Goal: Transaction & Acquisition: Purchase product/service

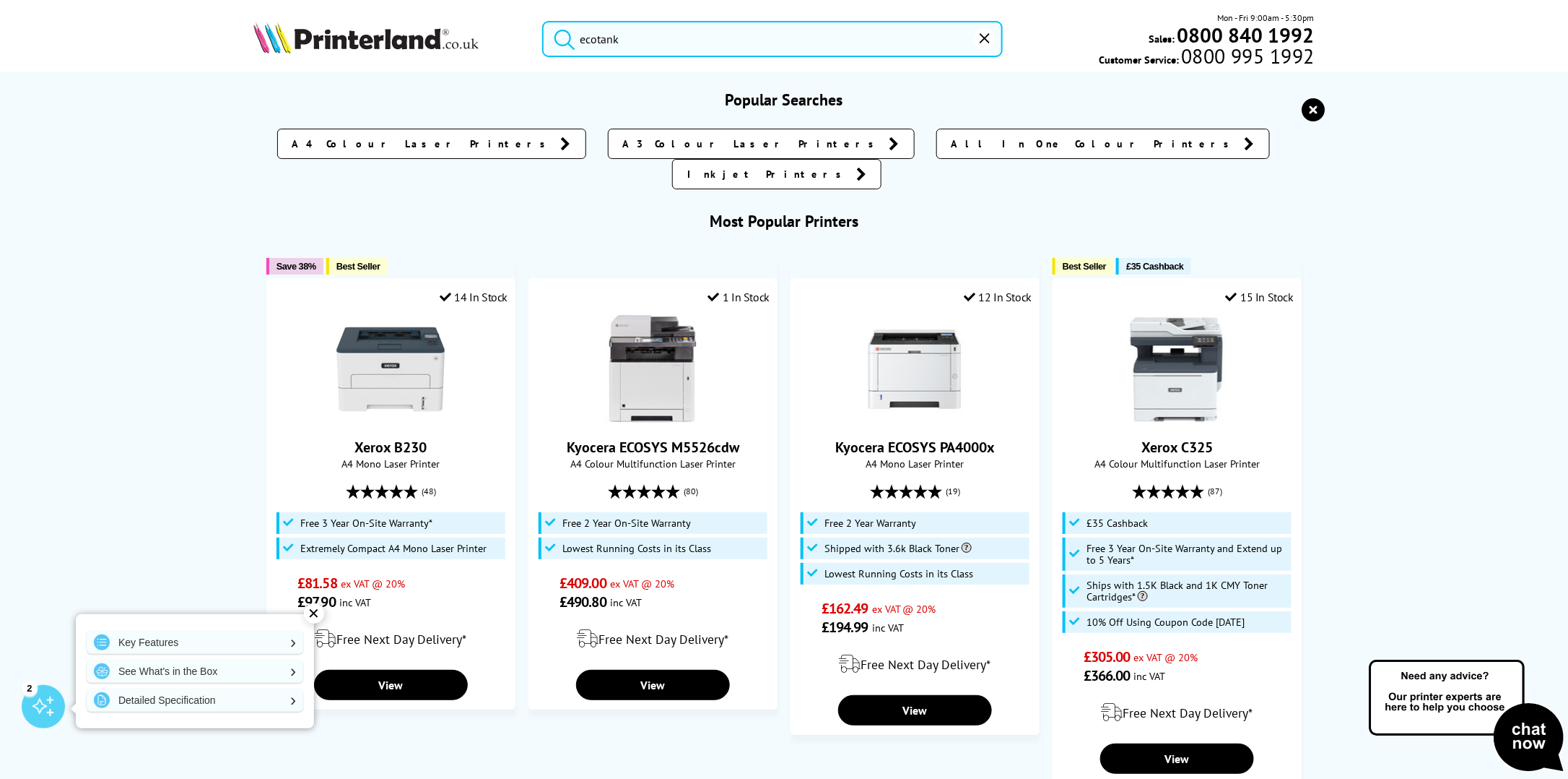
click at [629, 44] on input "ecotank" at bounding box center [772, 39] width 461 height 36
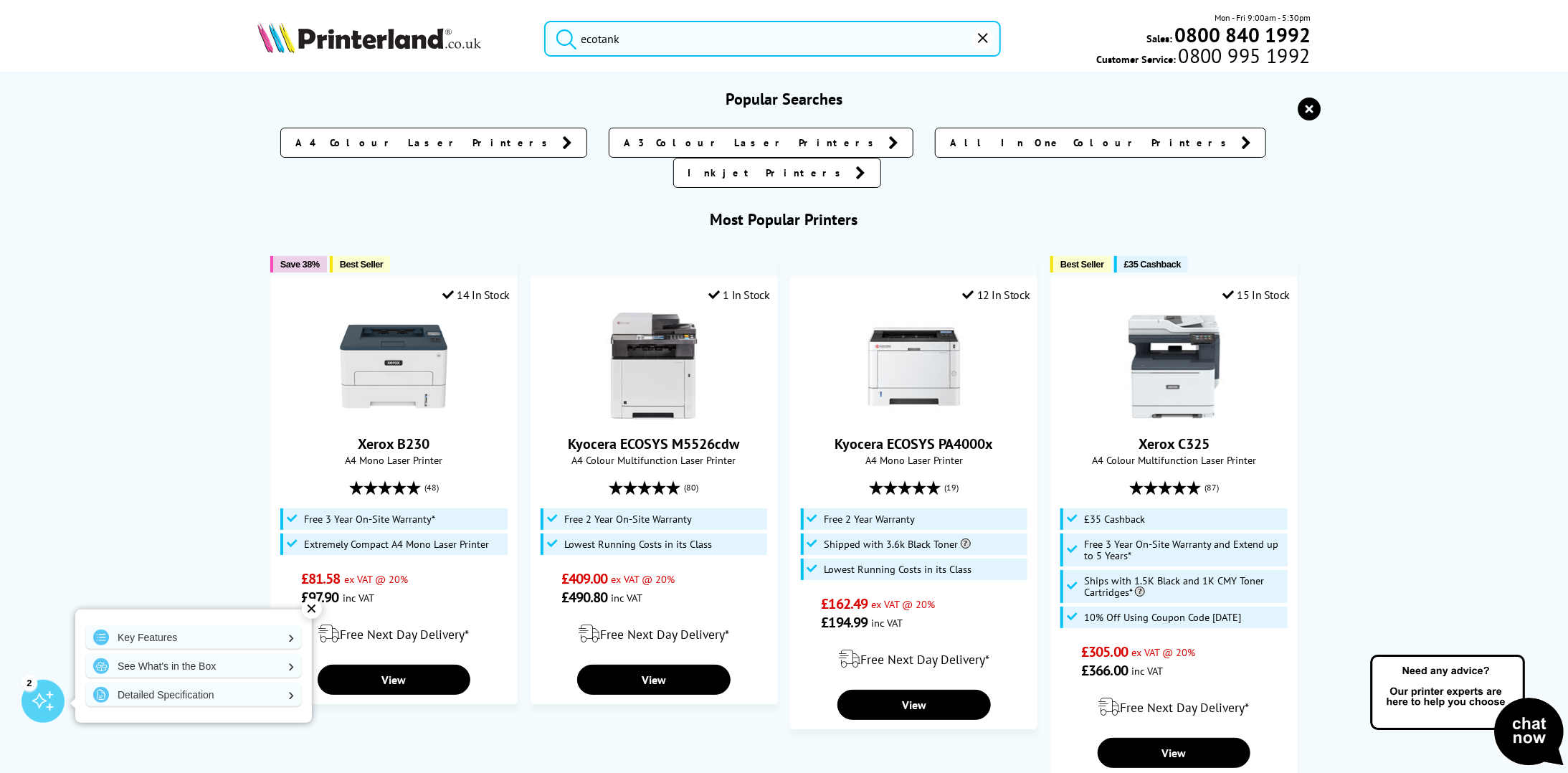
click at [545, 21] on button "submit" at bounding box center [563, 37] width 36 height 32
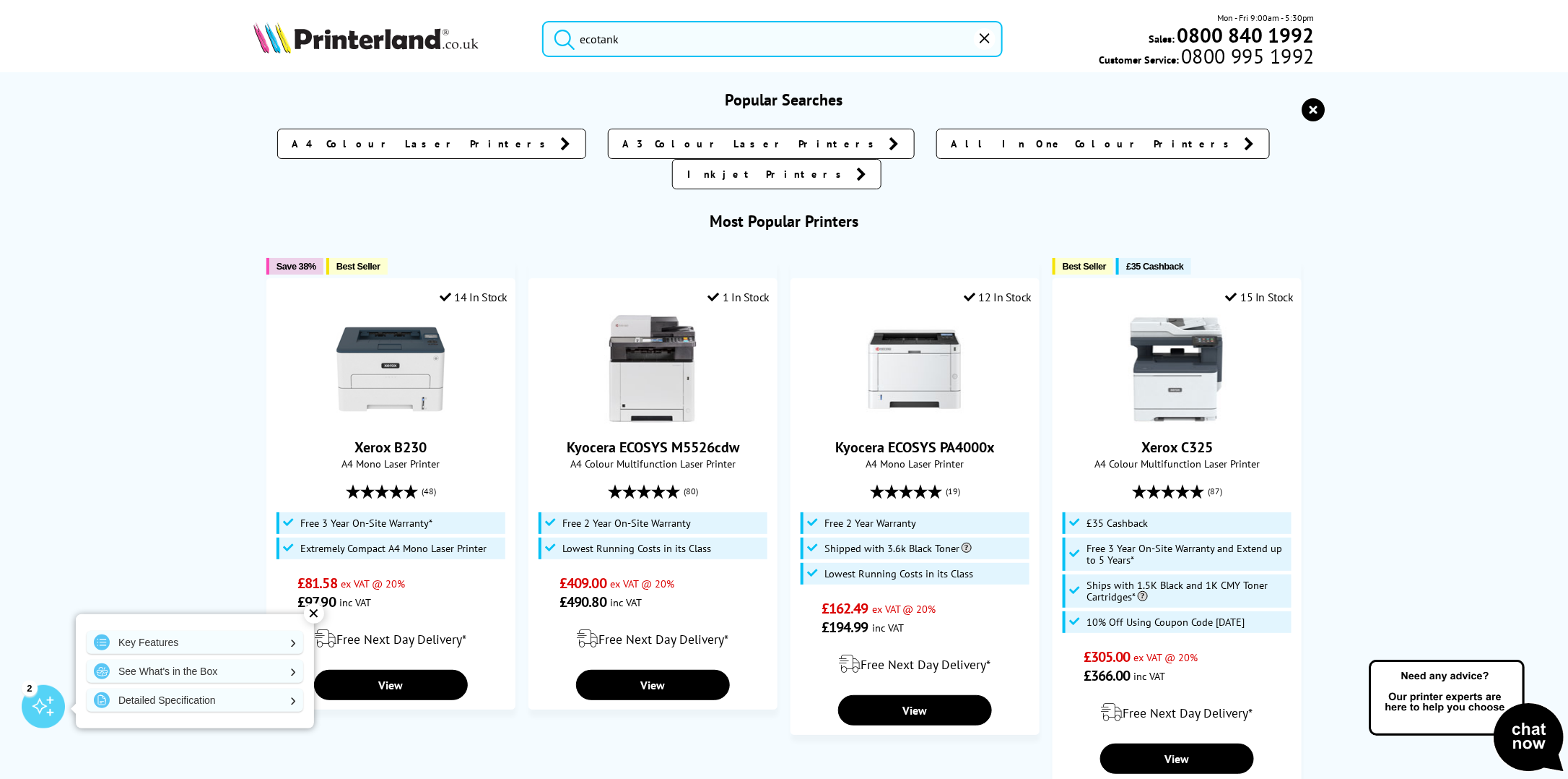
click at [687, 43] on input "ecotank" at bounding box center [772, 39] width 461 height 36
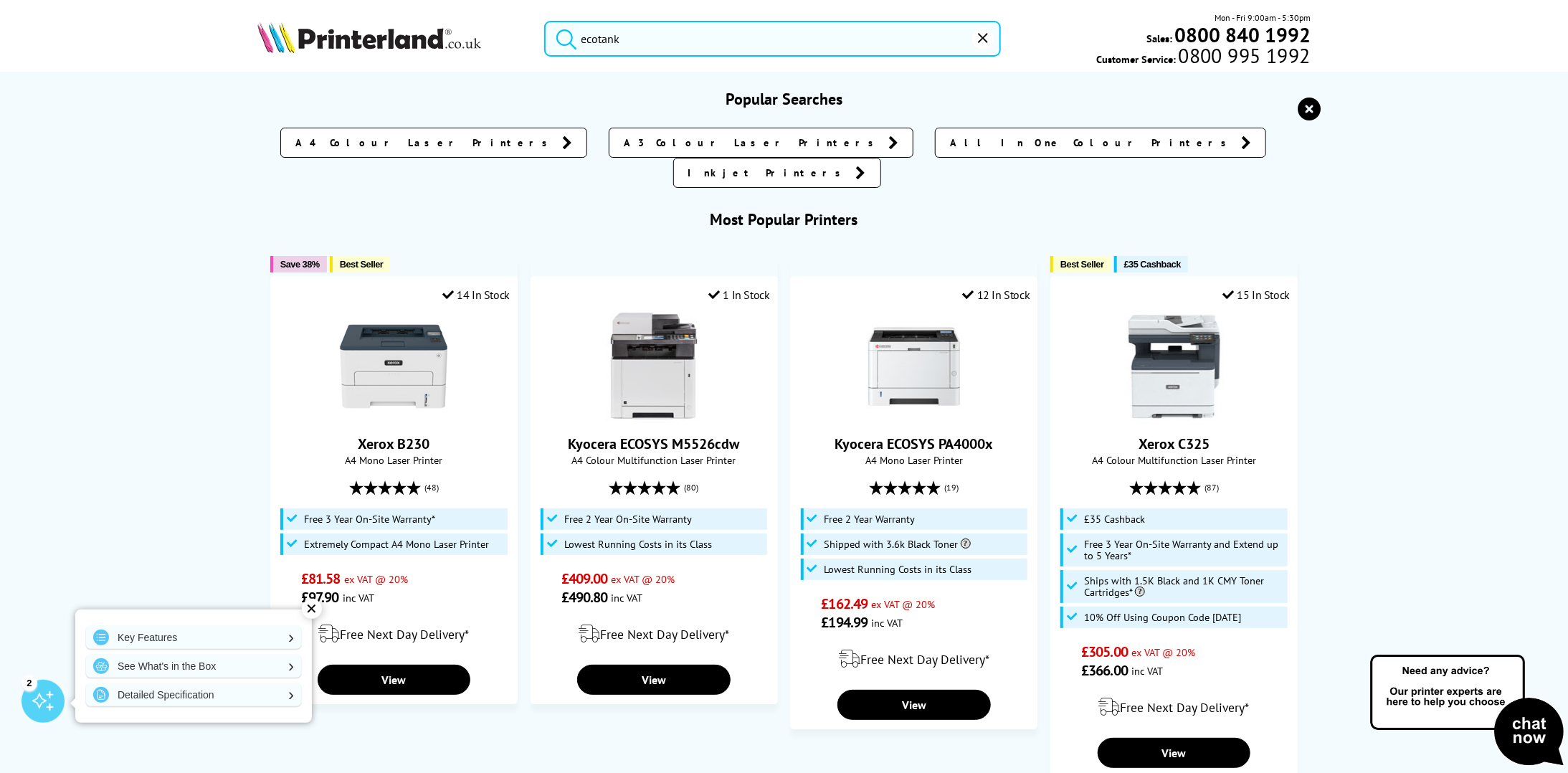
click at [1458, 185] on div "Popular Searches A4 Colour Laser Printers A3 Colour Laser Printers All In One C…" at bounding box center [784, 723] width 1568 height 1267
click at [850, 40] on input "ecotank" at bounding box center [773, 39] width 457 height 36
click at [566, 36] on icon "submit" at bounding box center [566, 39] width 22 height 22
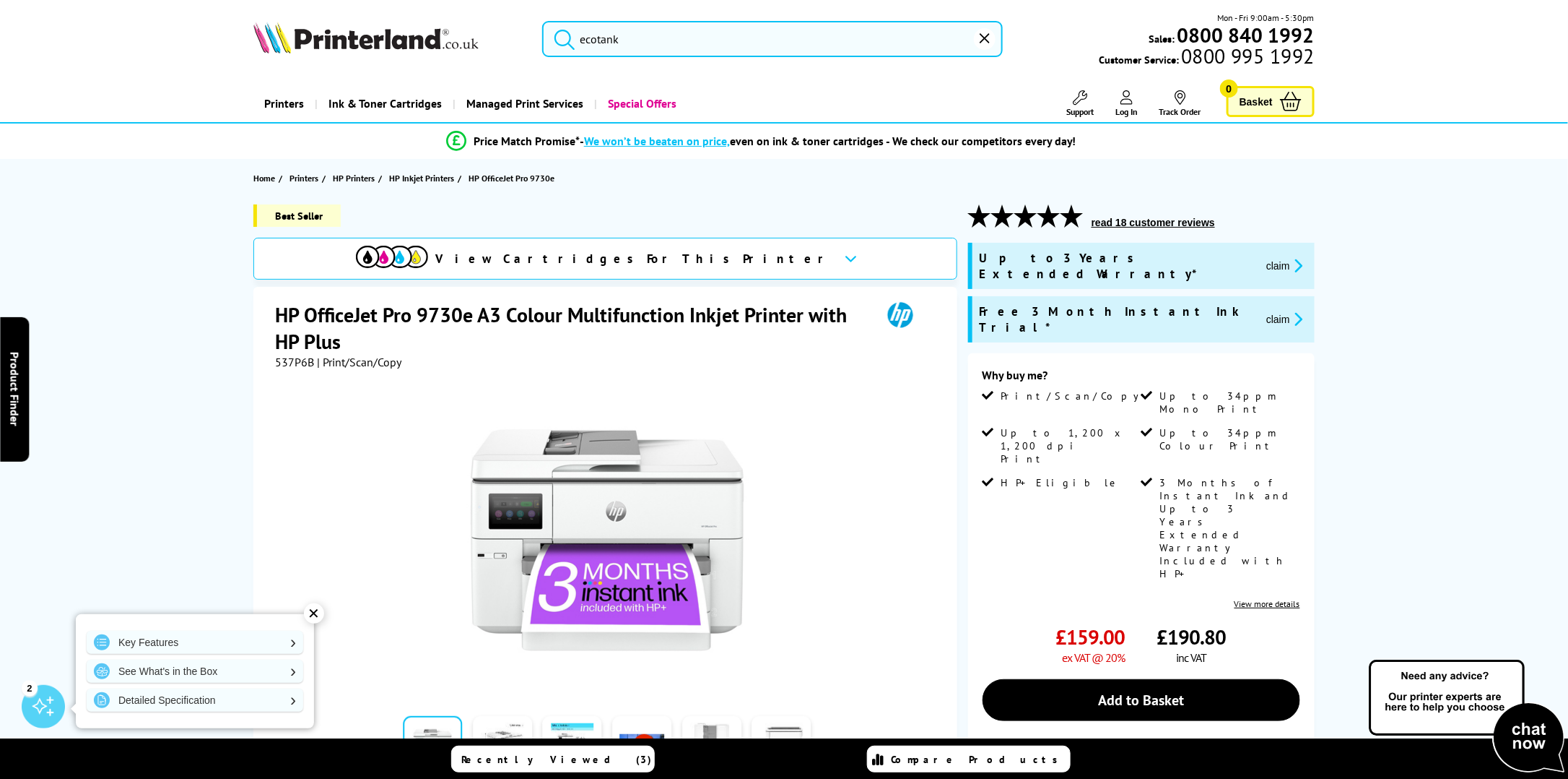
click at [365, 33] on img at bounding box center [365, 38] width 225 height 32
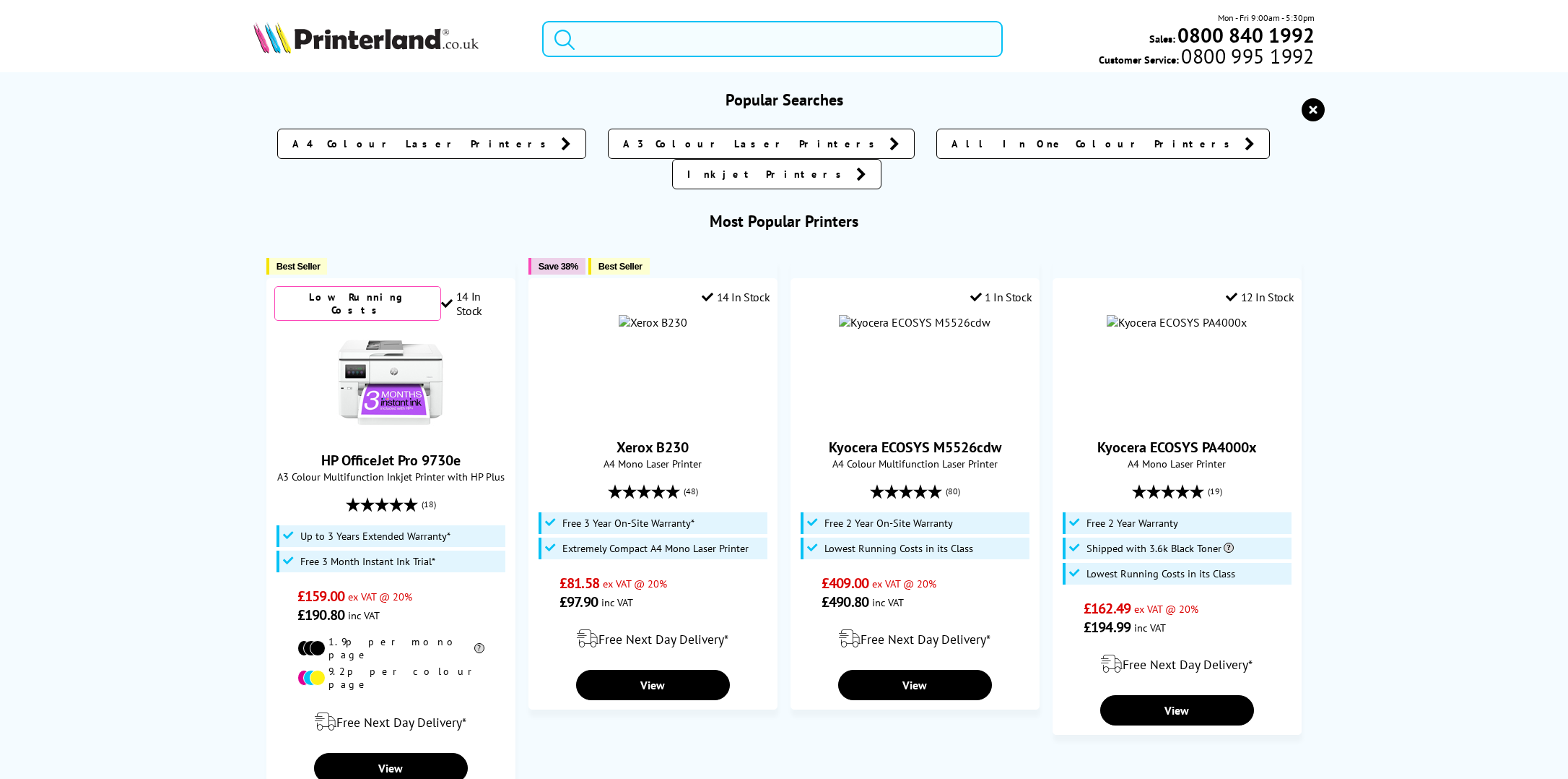
click at [642, 43] on input "search" at bounding box center [772, 39] width 461 height 36
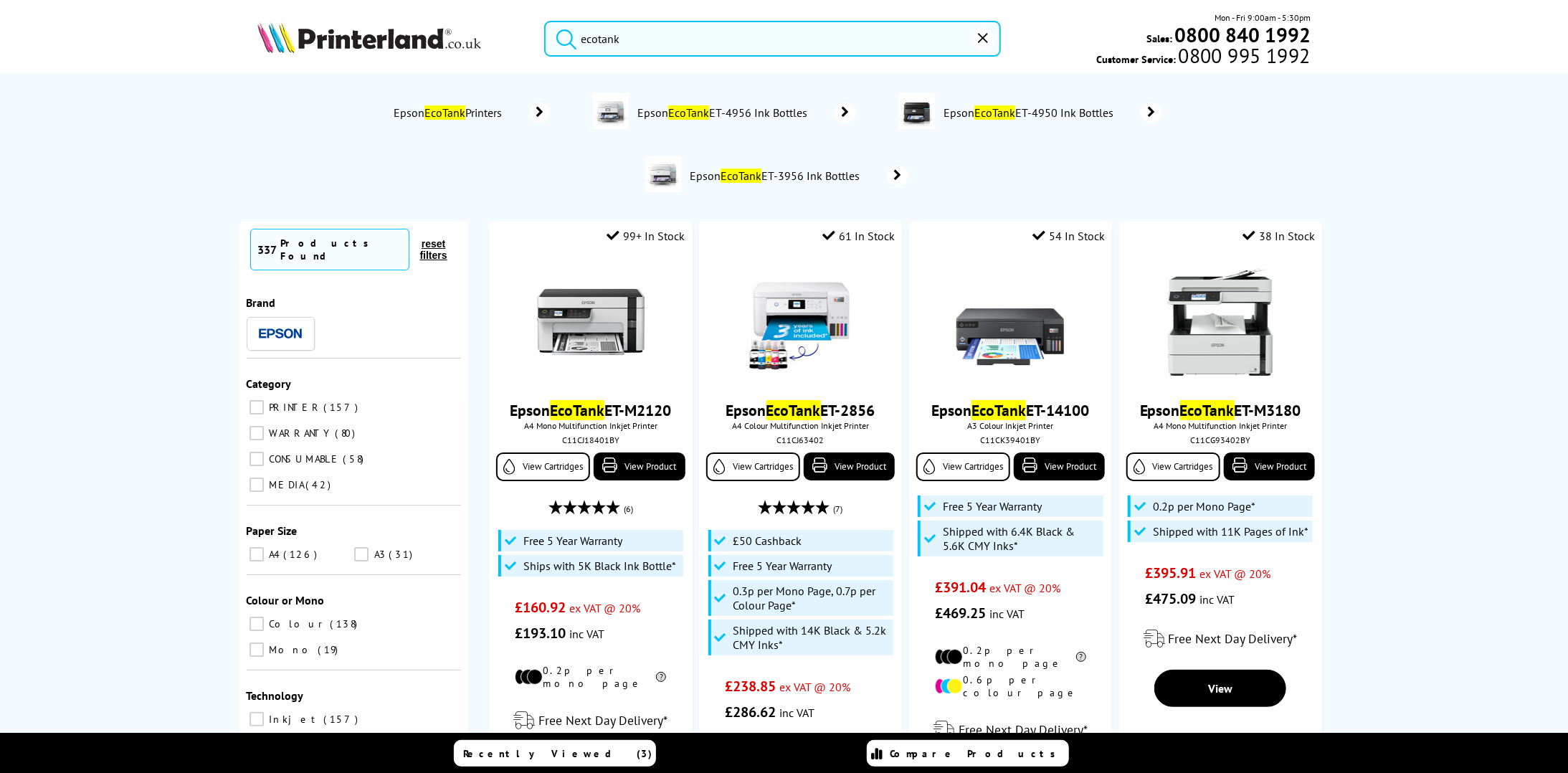
type input "ecotank"
drag, startPoint x: 158, startPoint y: 330, endPoint x: 290, endPoint y: 460, distance: 185.3
click at [161, 331] on div "No results Epson EcoTank Printers Epson EcoTank ET-4956 Ink Bottles Epson EcoTa…" at bounding box center [784, 425] width 1568 height 701
click at [354, 547] on input "A3 31" at bounding box center [361, 554] width 14 height 14
checkbox input "true"
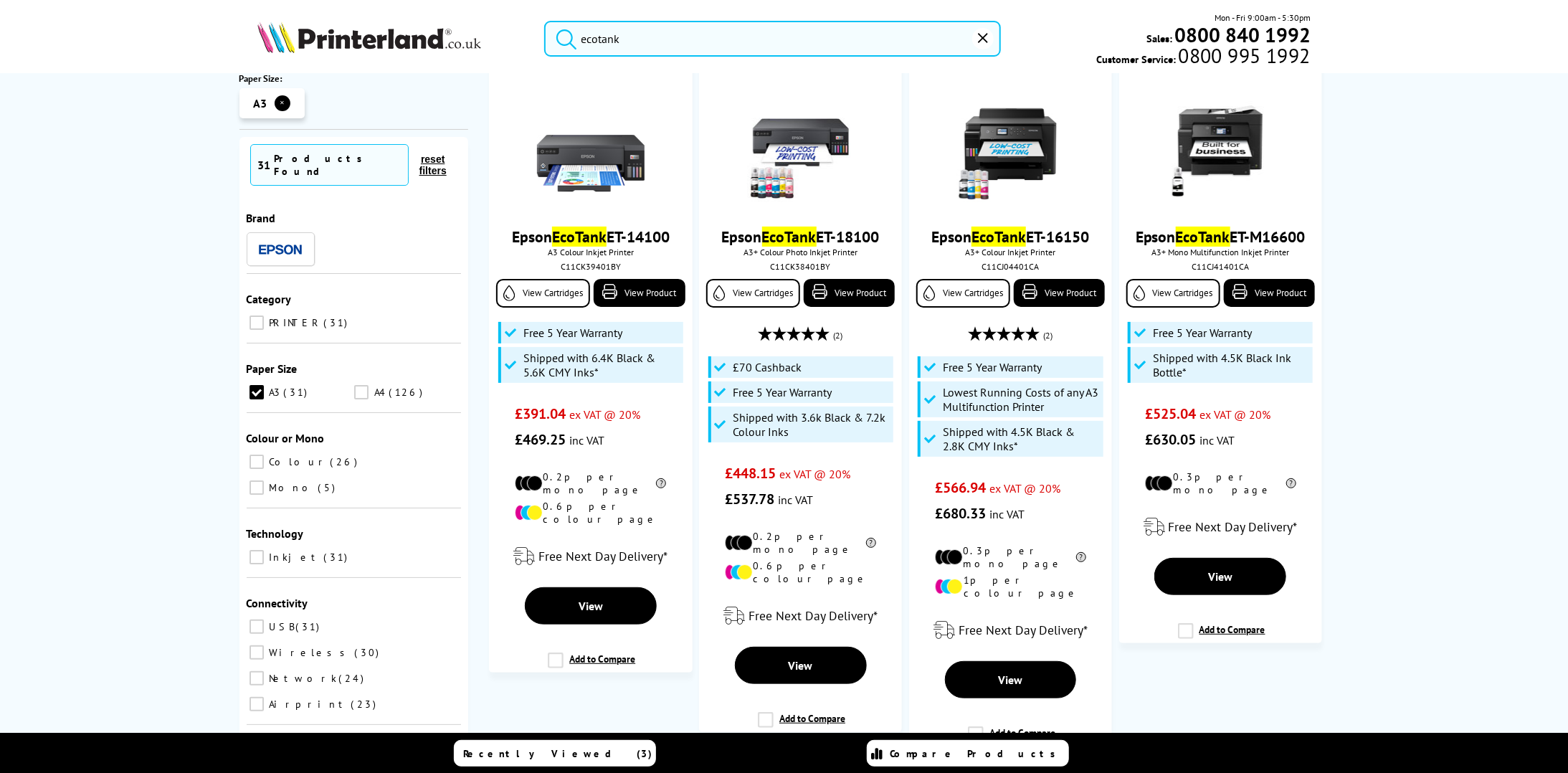
scroll to position [215, 0]
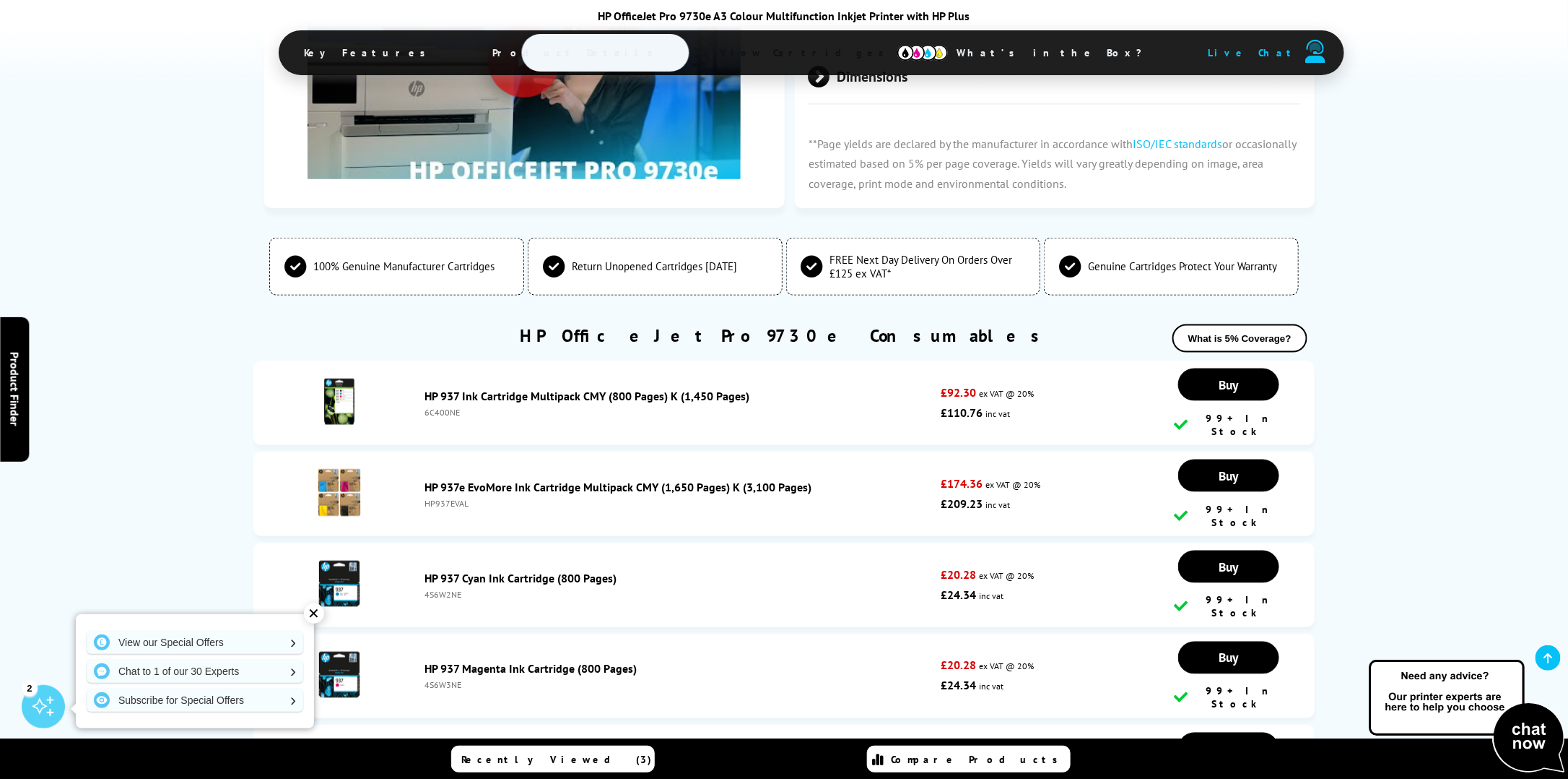
scroll to position [3395, 0]
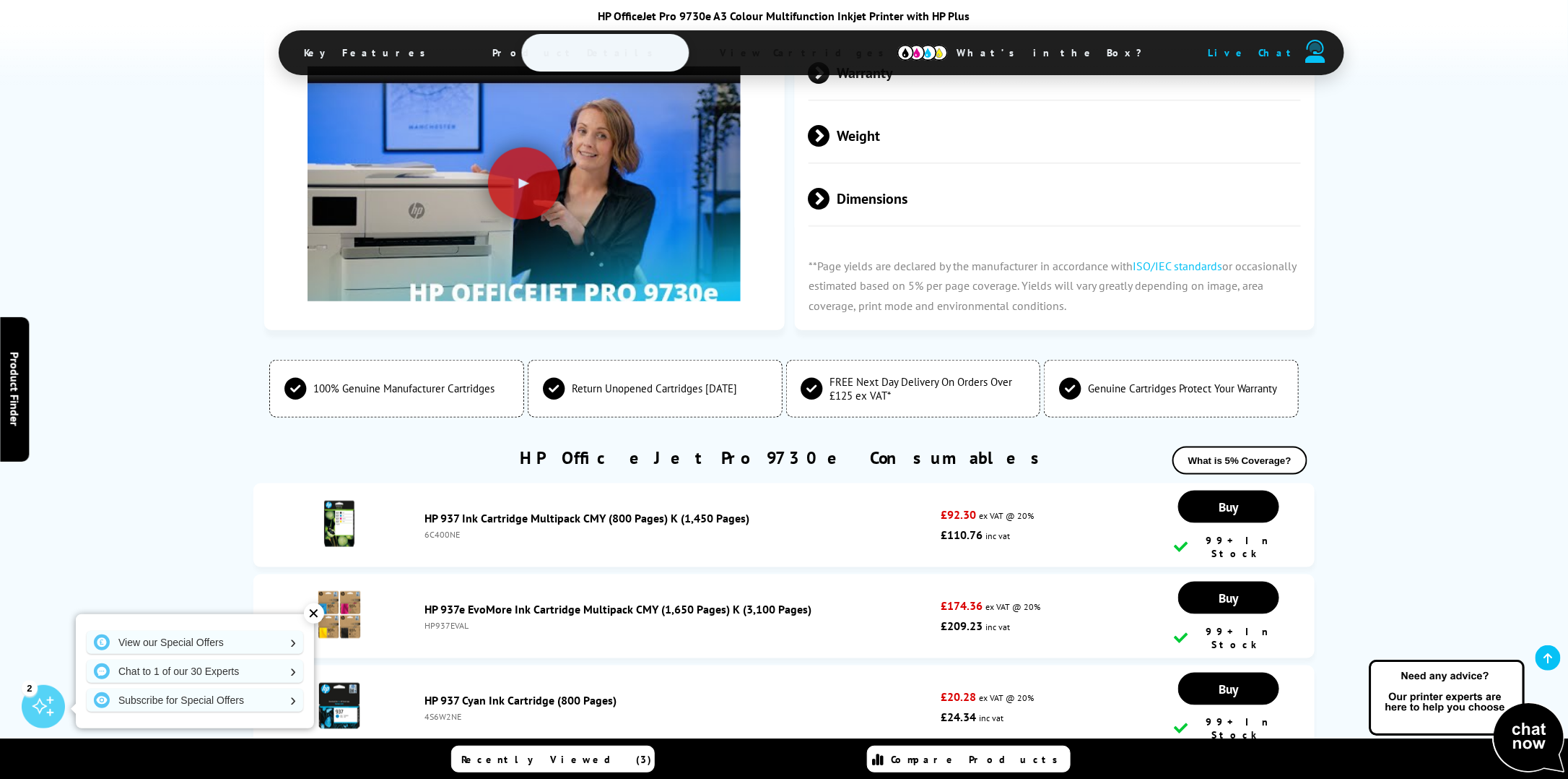
click at [623, 602] on link "HP 937e EvoMore Ink Cartridge Multipack CMY (1,650 Pages) K (3,100 Pages)" at bounding box center [619, 609] width 387 height 14
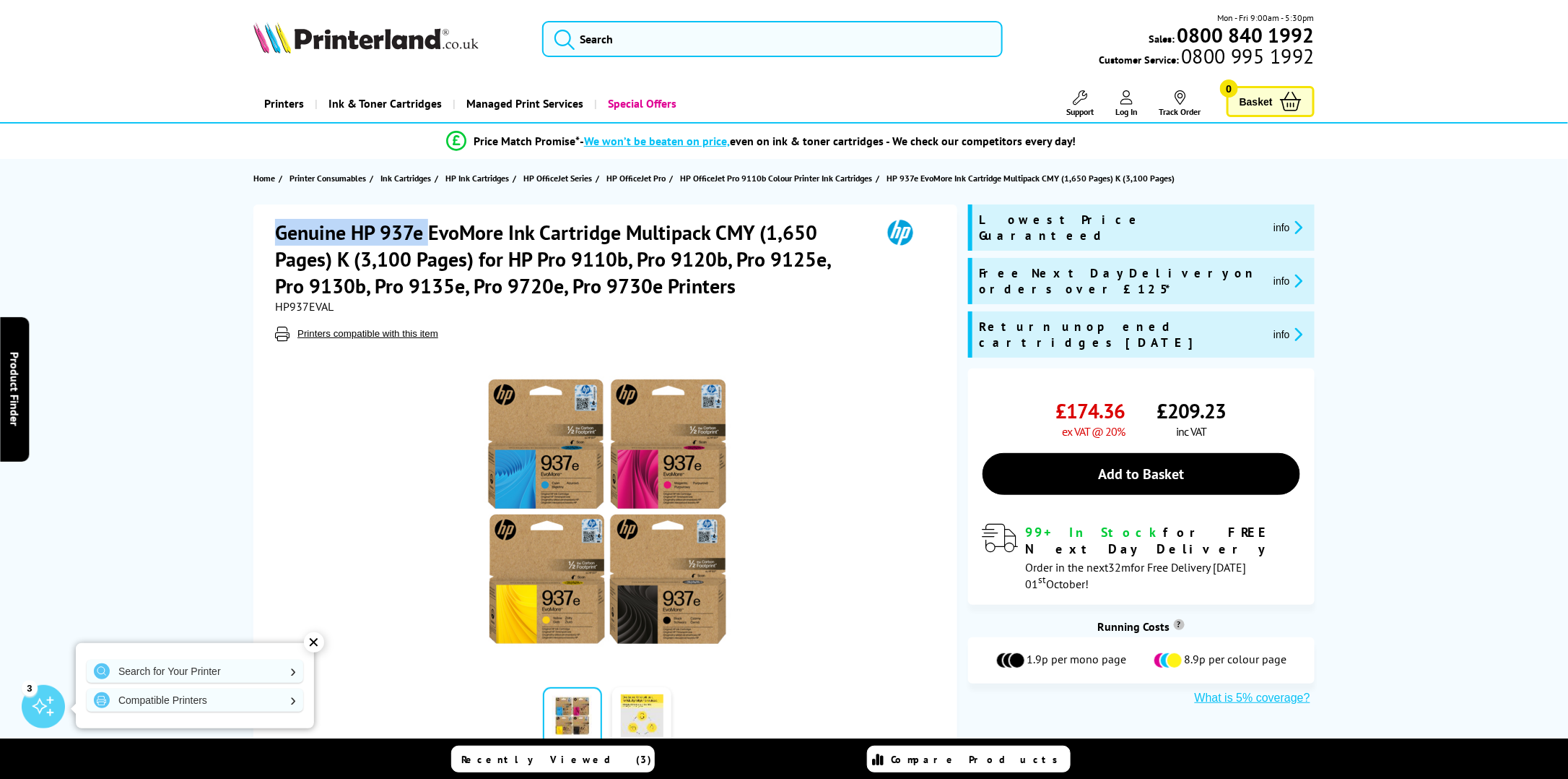
drag, startPoint x: 413, startPoint y: 231, endPoint x: 273, endPoint y: 229, distance: 140.0
click at [273, 230] on div "Genuine HP 937e EvoMore Ink Cartridge Multipack CMY (1,650 Pages) K (3,100 Page…" at bounding box center [605, 484] width 704 height 560
drag, startPoint x: 273, startPoint y: 229, endPoint x: 408, endPoint y: 229, distance: 135.0
click at [408, 229] on h1 "Genuine HP 937e EvoMore Ink Cartridge Multipack CMY (1,650 Pages) K (3,100 Page…" at bounding box center [571, 258] width 592 height 80
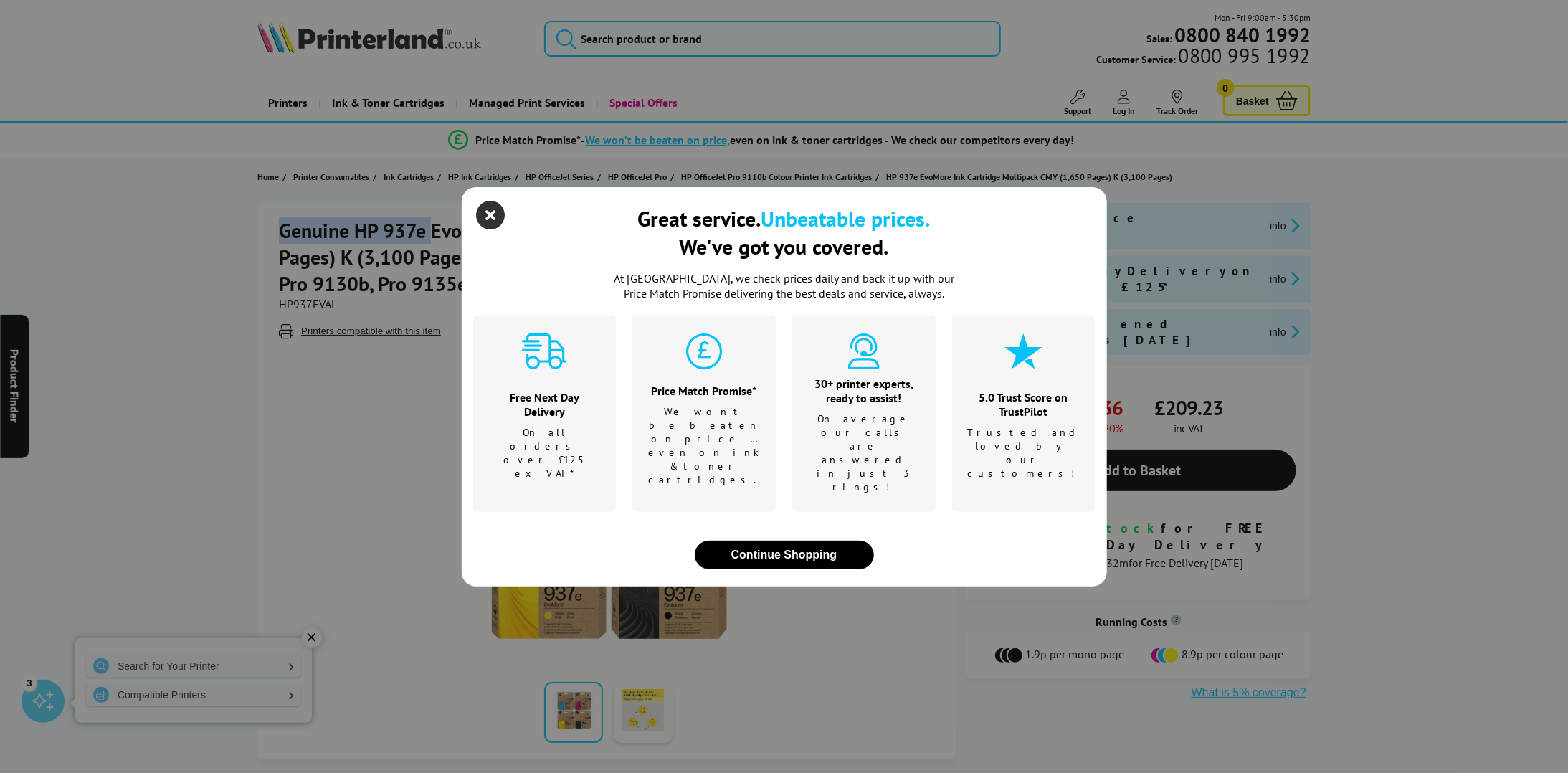
click at [494, 229] on icon "close modal" at bounding box center [492, 215] width 29 height 29
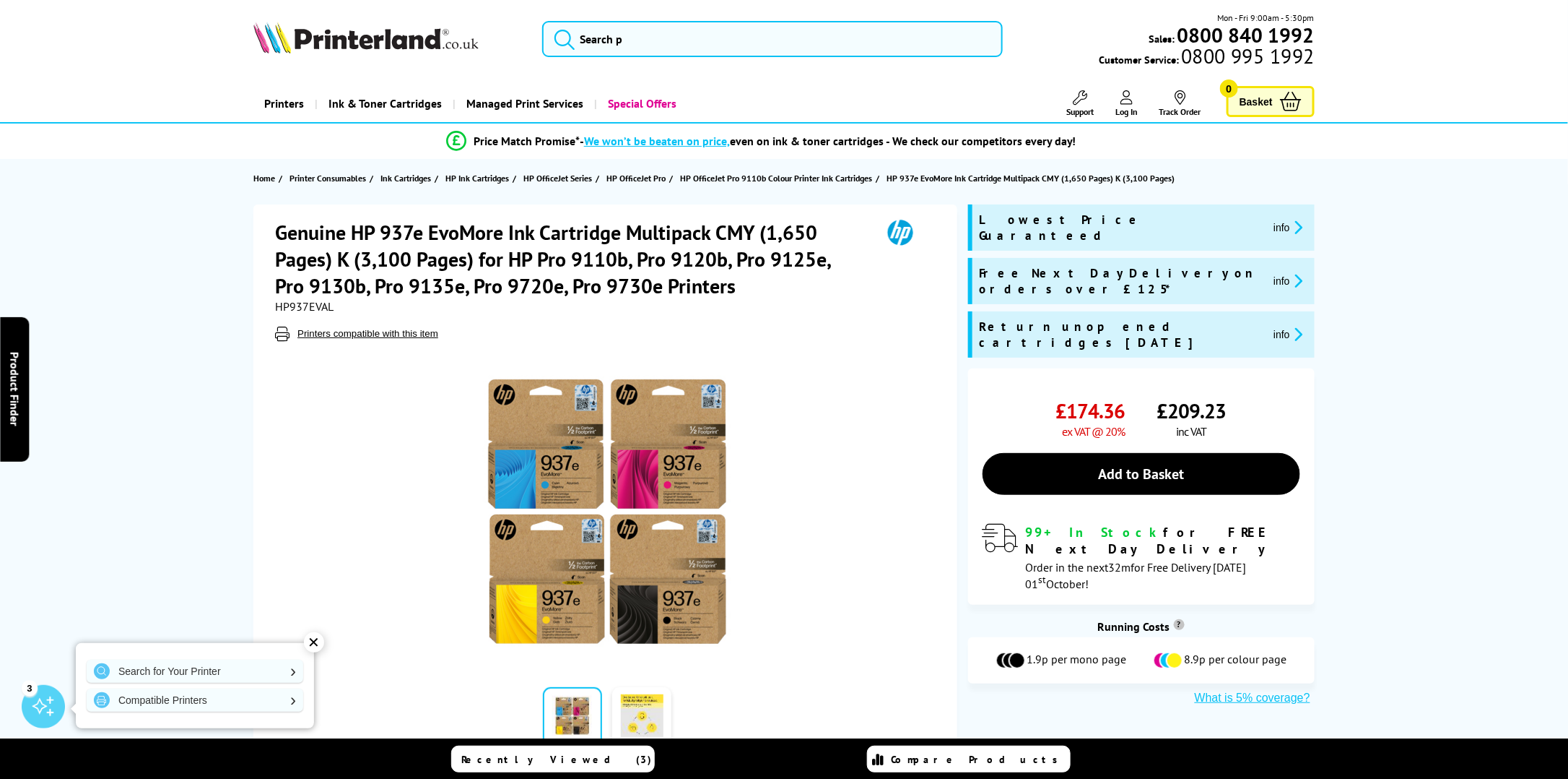
click at [440, 229] on h1 "Genuine HP 937e EvoMore Ink Cartridge Multipack CMY (1,650 Pages) K (3,100 Page…" at bounding box center [571, 258] width 592 height 80
drag, startPoint x: 356, startPoint y: 228, endPoint x: 505, endPoint y: 227, distance: 149.0
click at [505, 227] on h1 "Genuine HP 937e EvoMore Ink Cartridge Multipack CMY (1,650 Pages) K (3,100 Page…" at bounding box center [571, 258] width 592 height 80
copy h1 "HP 937e EvoMore"
drag, startPoint x: 386, startPoint y: 230, endPoint x: 394, endPoint y: 223, distance: 10.6
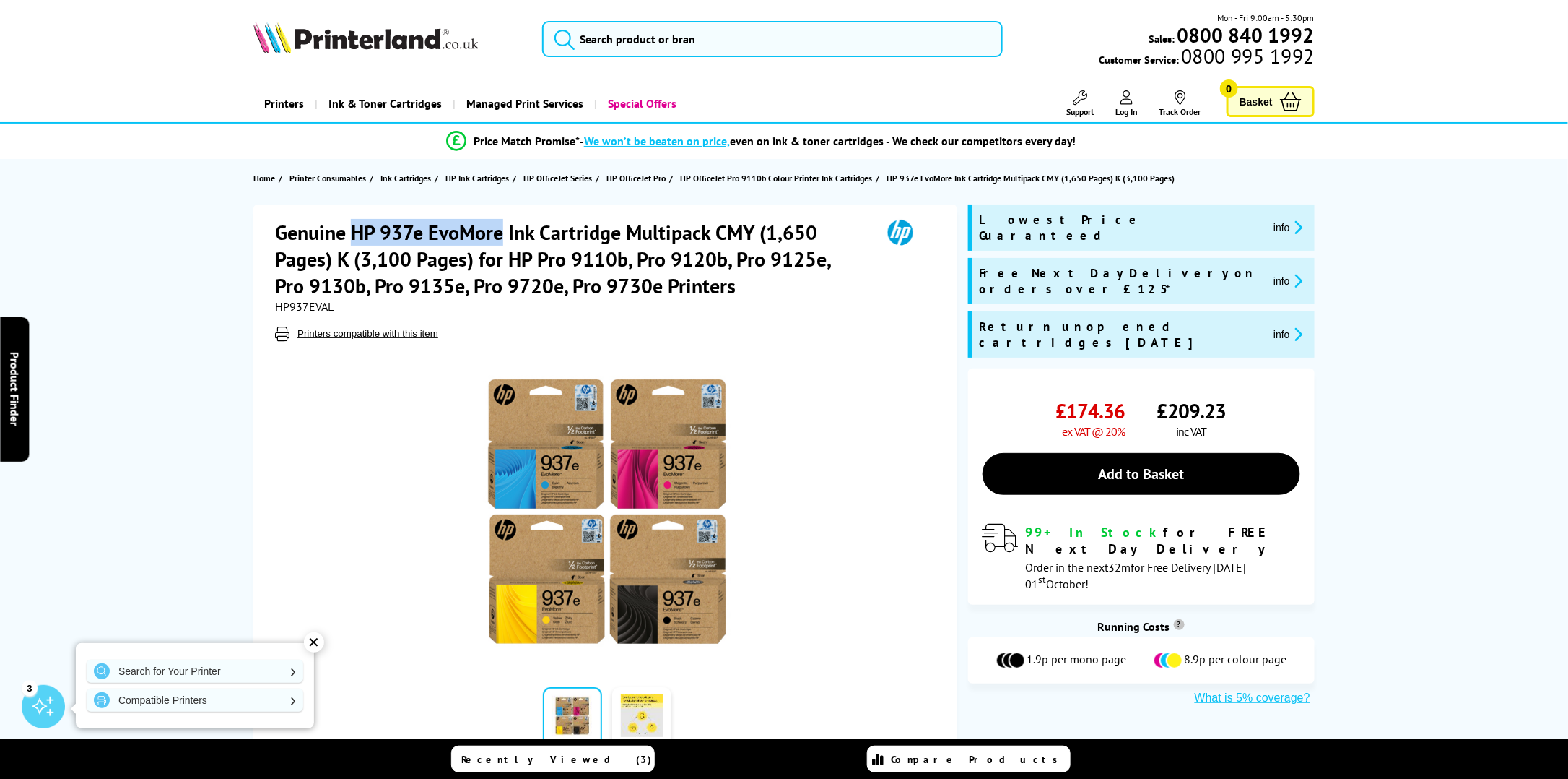
click at [387, 230] on h1 "Genuine HP 937e EvoMore Ink Cartridge Multipack CMY (1,650 Pages) K (3,100 Page…" at bounding box center [571, 258] width 592 height 80
drag, startPoint x: 1066, startPoint y: 366, endPoint x: 1127, endPoint y: 375, distance: 61.7
click at [1127, 397] on div "£174.36 ex VAT @ 20% £209.23 inc VAT" at bounding box center [1141, 418] width 318 height 41
click at [383, 35] on img at bounding box center [365, 38] width 225 height 32
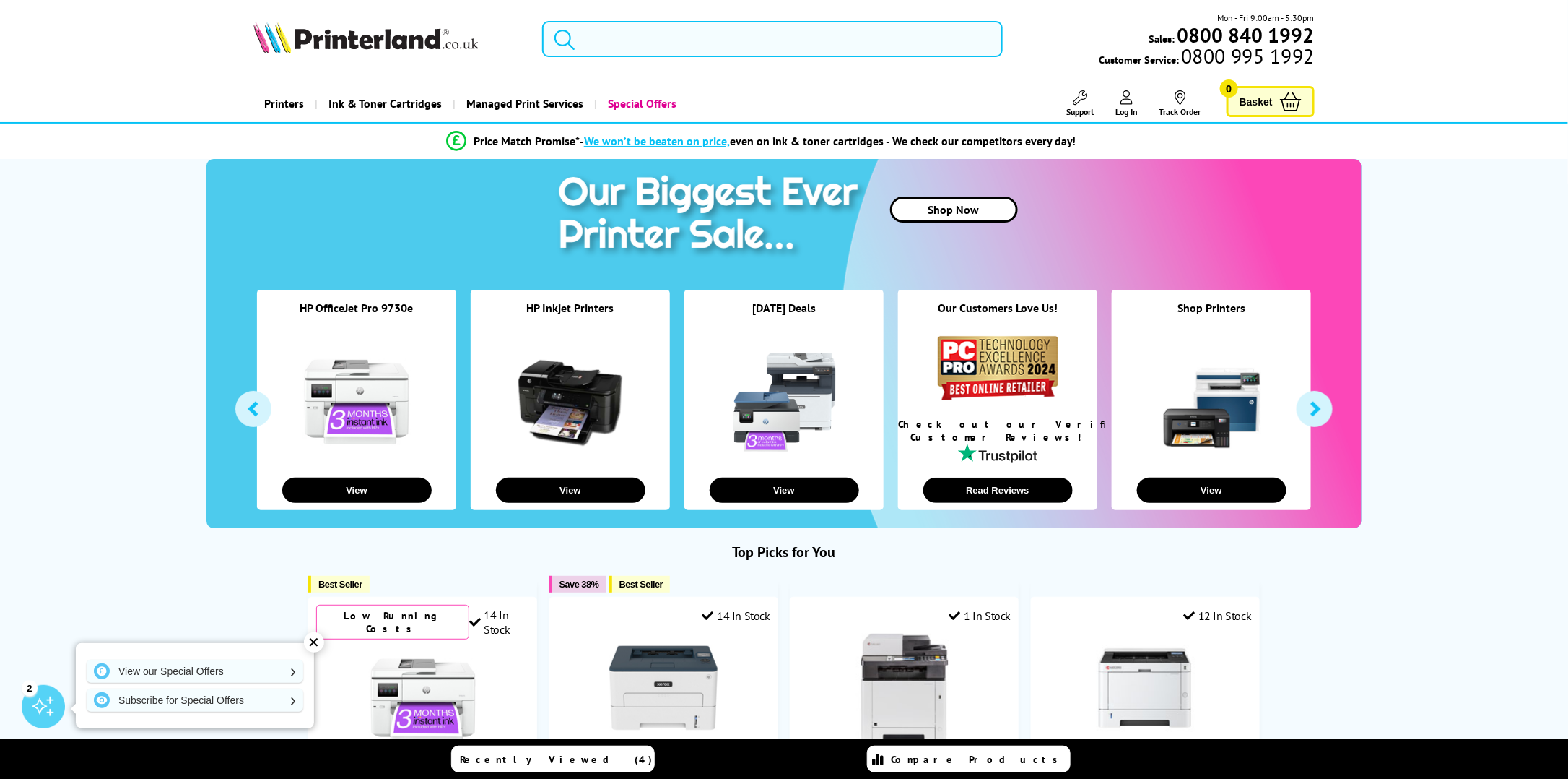
click at [601, 48] on input "search" at bounding box center [772, 39] width 461 height 36
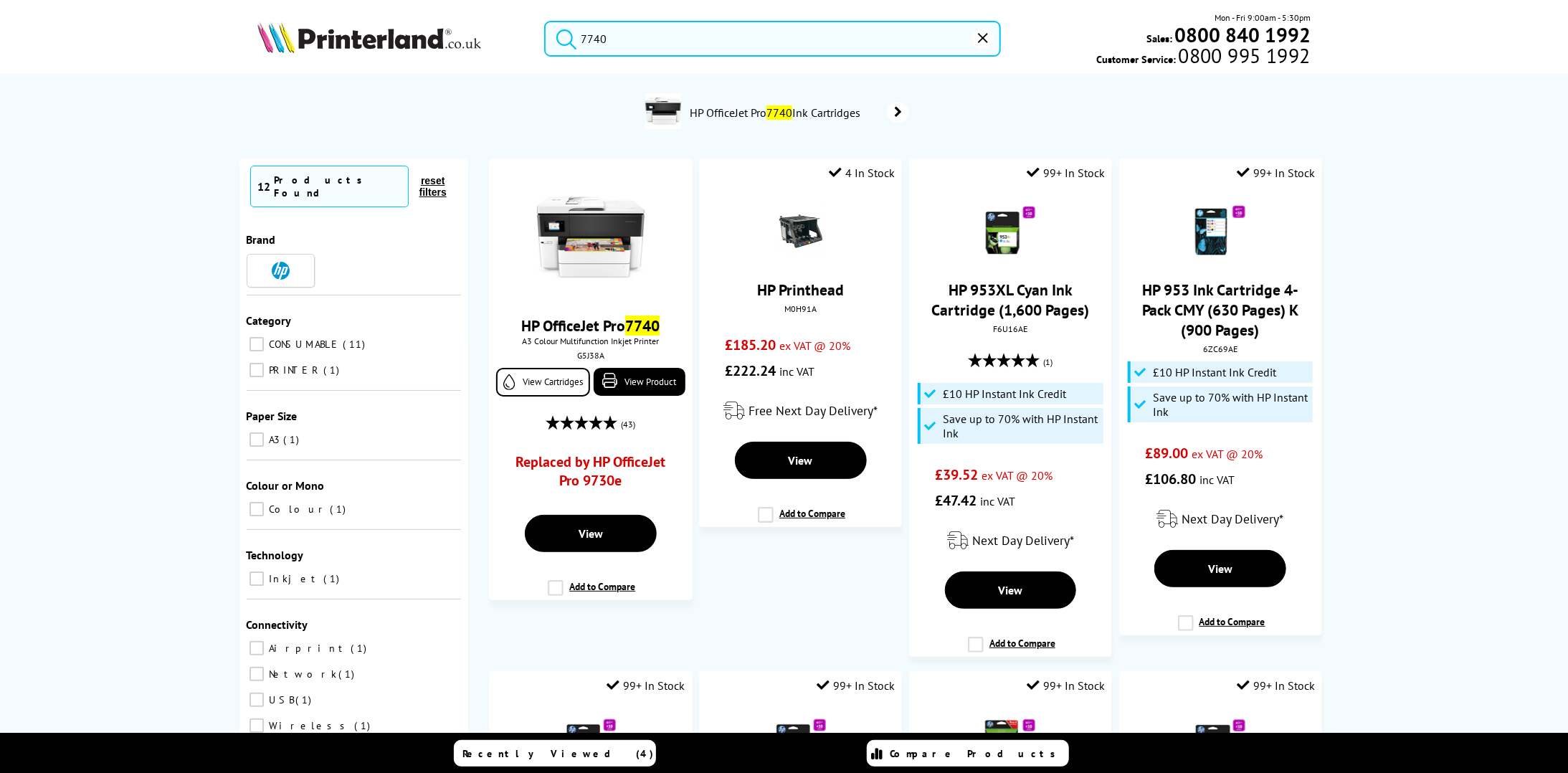
type input "7740"
click at [545, 21] on button "submit" at bounding box center [563, 37] width 36 height 32
click at [590, 476] on link "Replaced by HP OfficeJet Pro 9730e" at bounding box center [590, 476] width 150 height 45
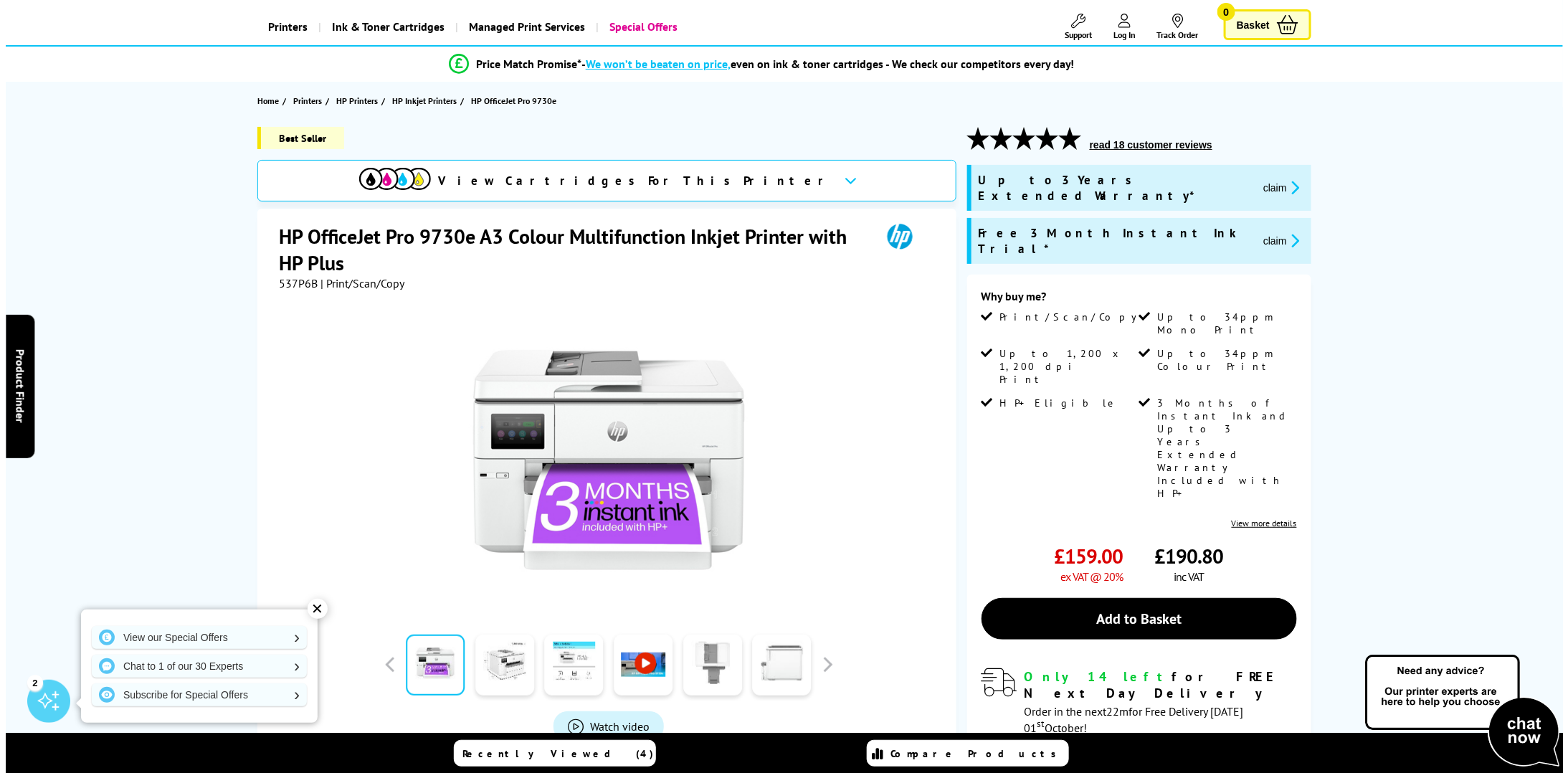
scroll to position [72, 0]
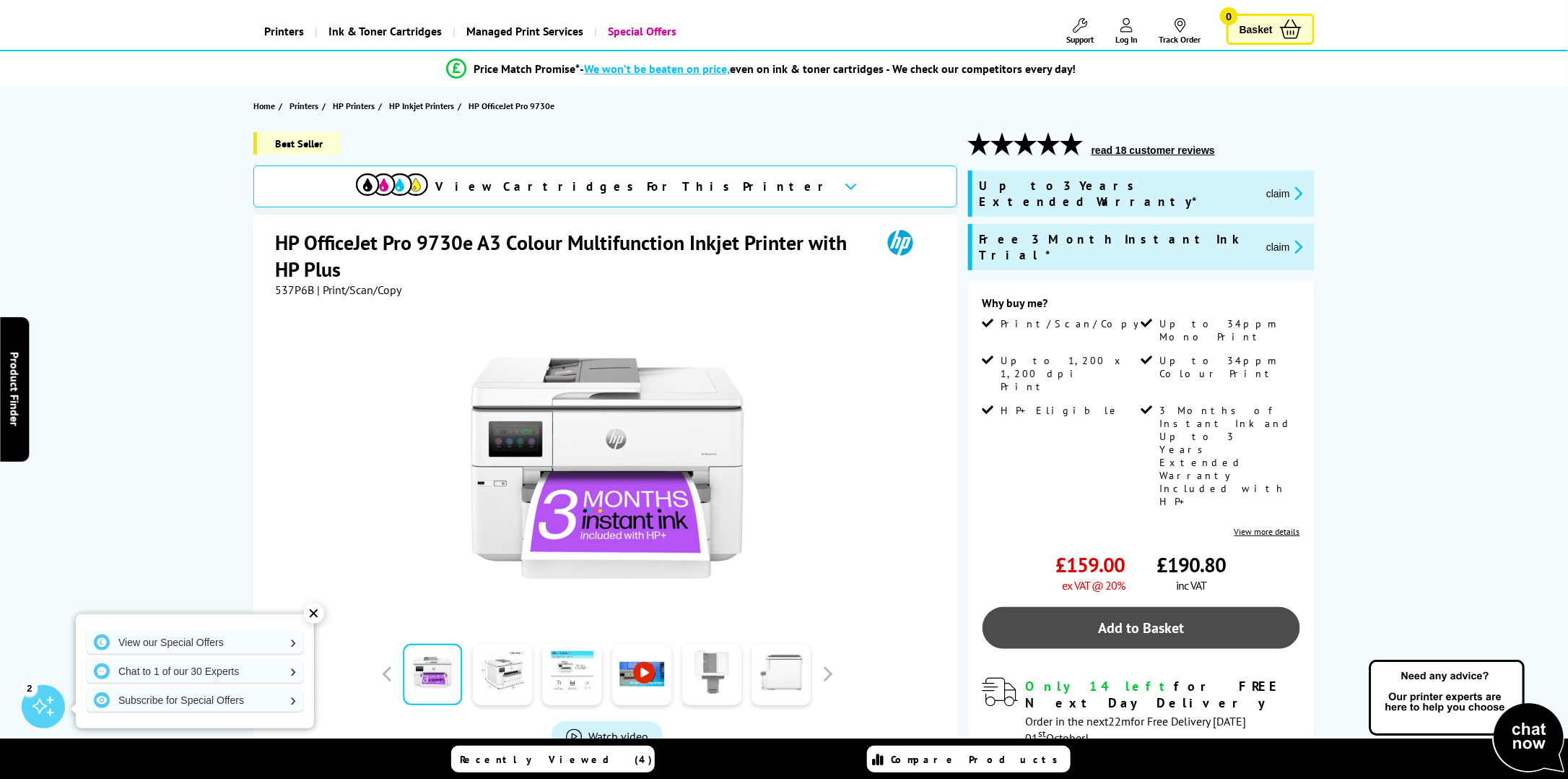
click at [1135, 607] on link "Add to Basket" at bounding box center [1141, 628] width 318 height 42
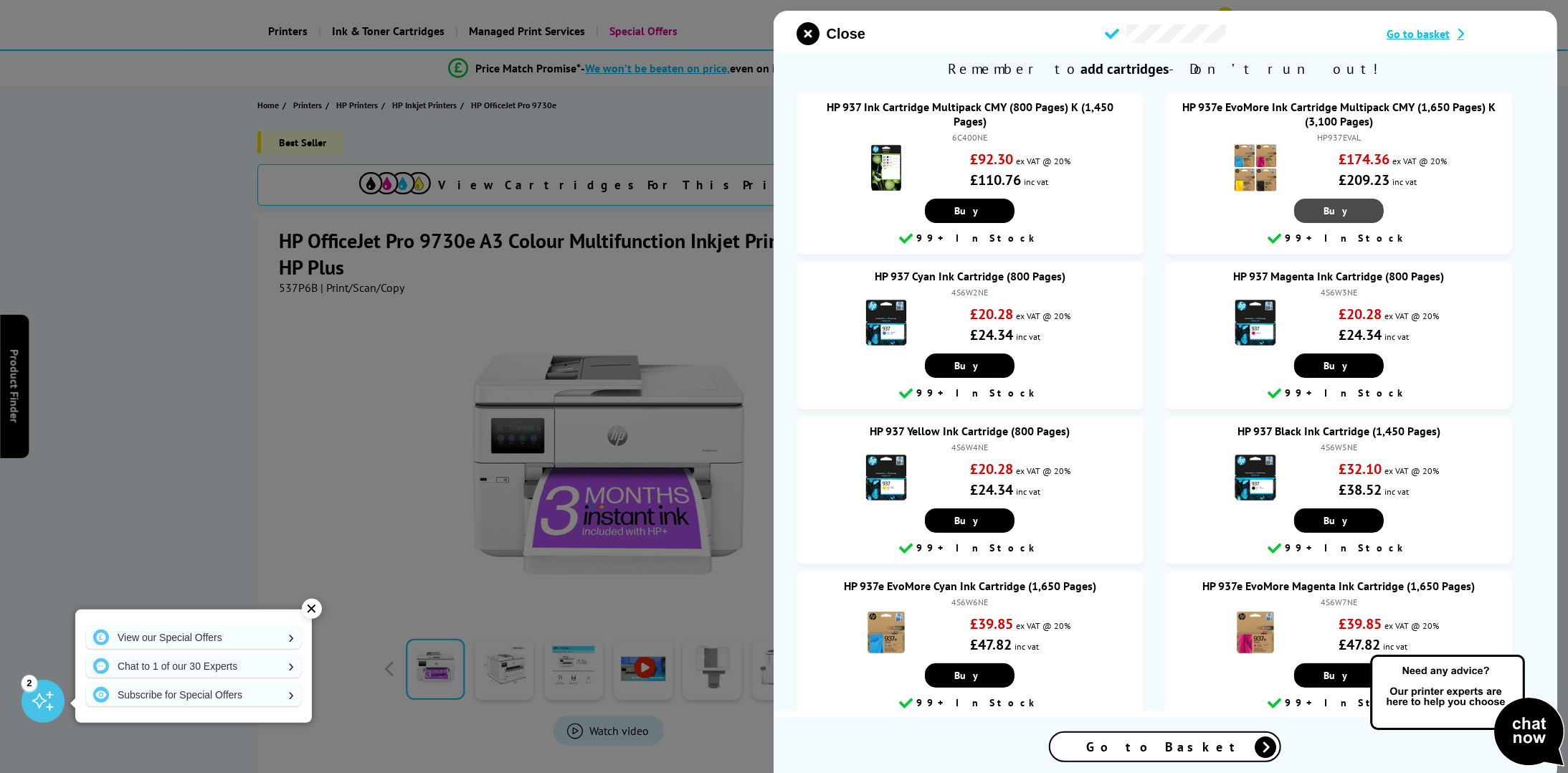
click at [1334, 216] on span "Buy" at bounding box center [1339, 210] width 31 height 13
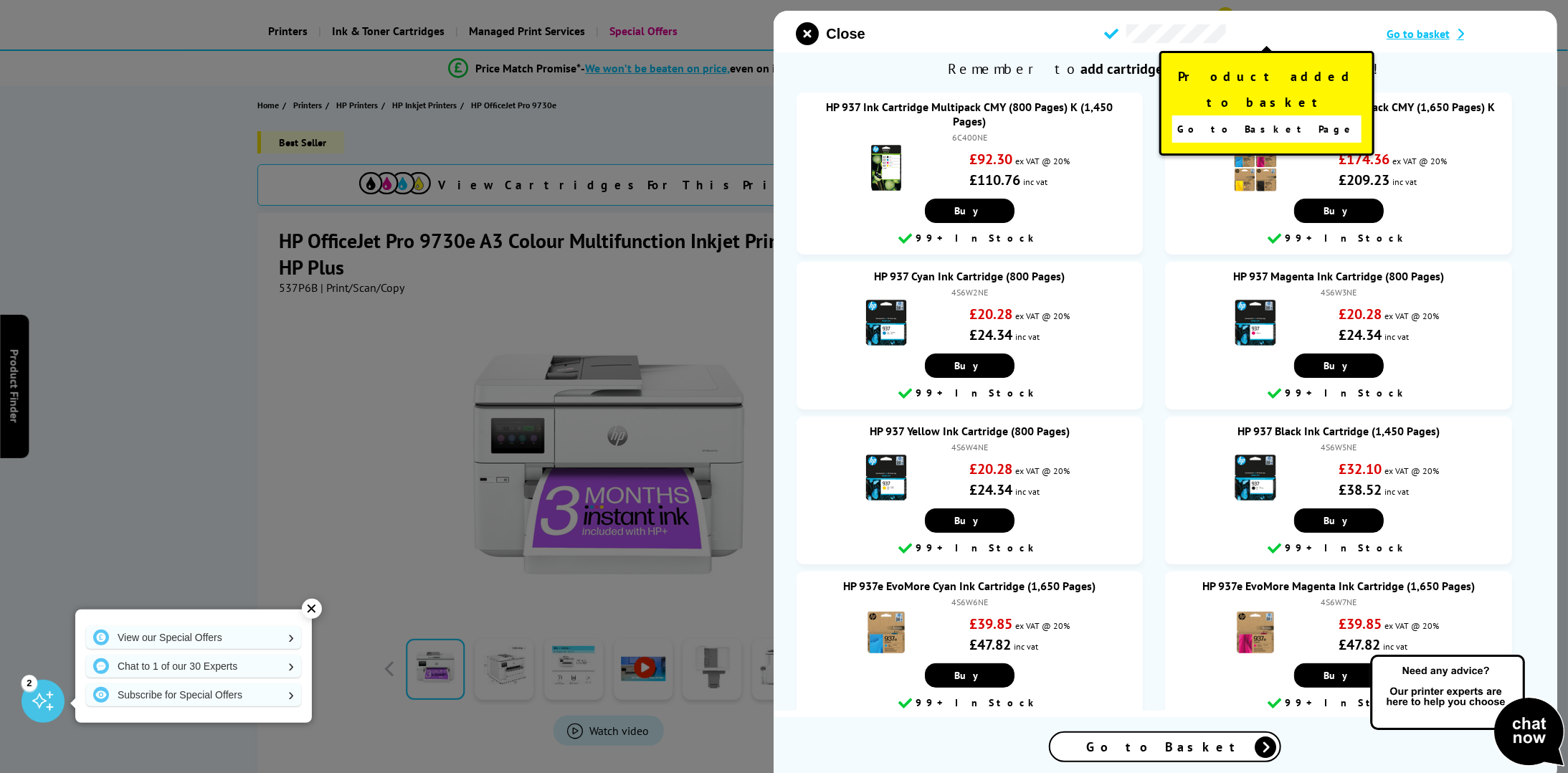
click at [1184, 749] on span "Go to Basket" at bounding box center [1166, 746] width 158 height 17
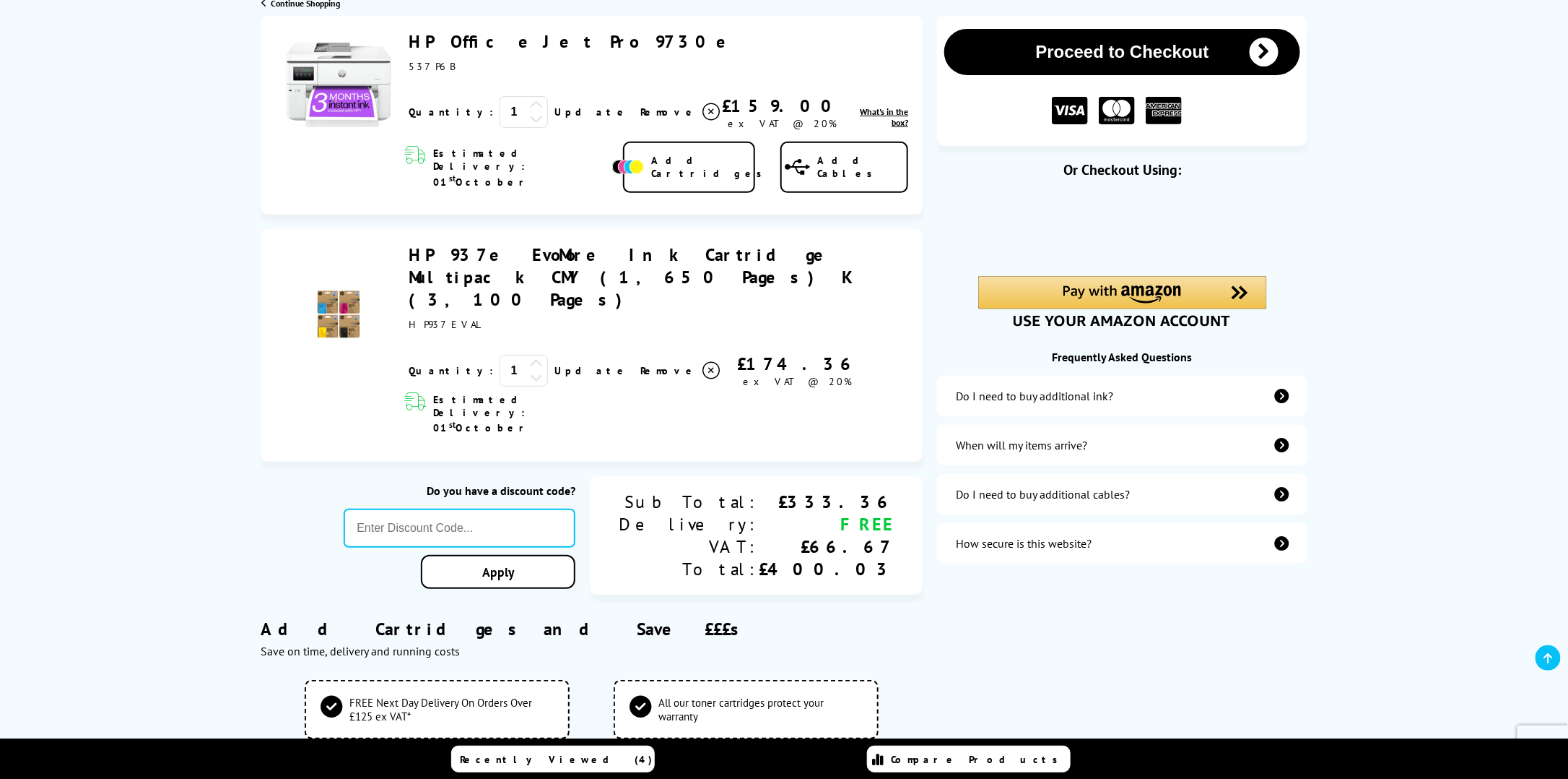
scroll to position [361, 0]
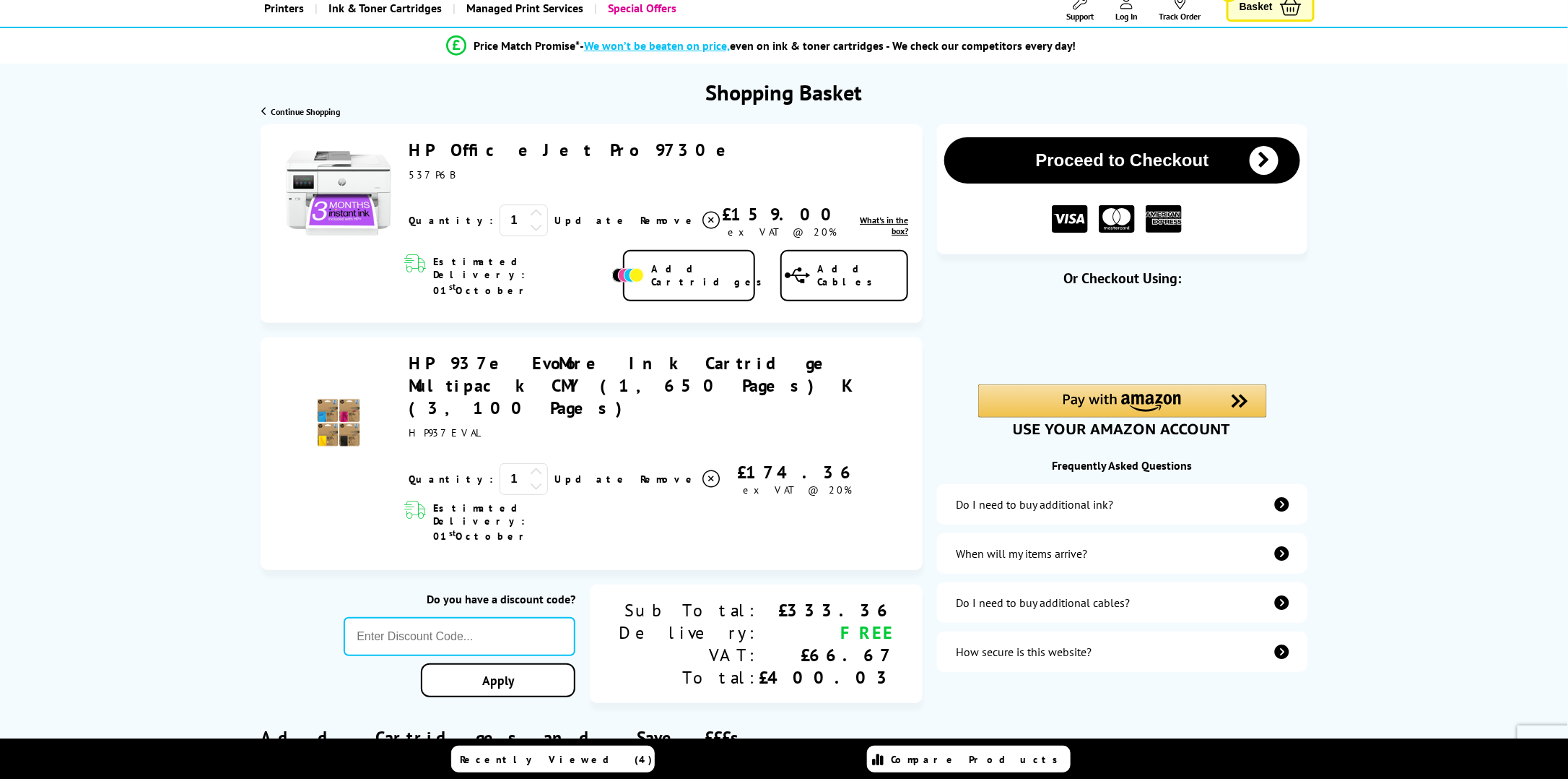
scroll to position [0, 0]
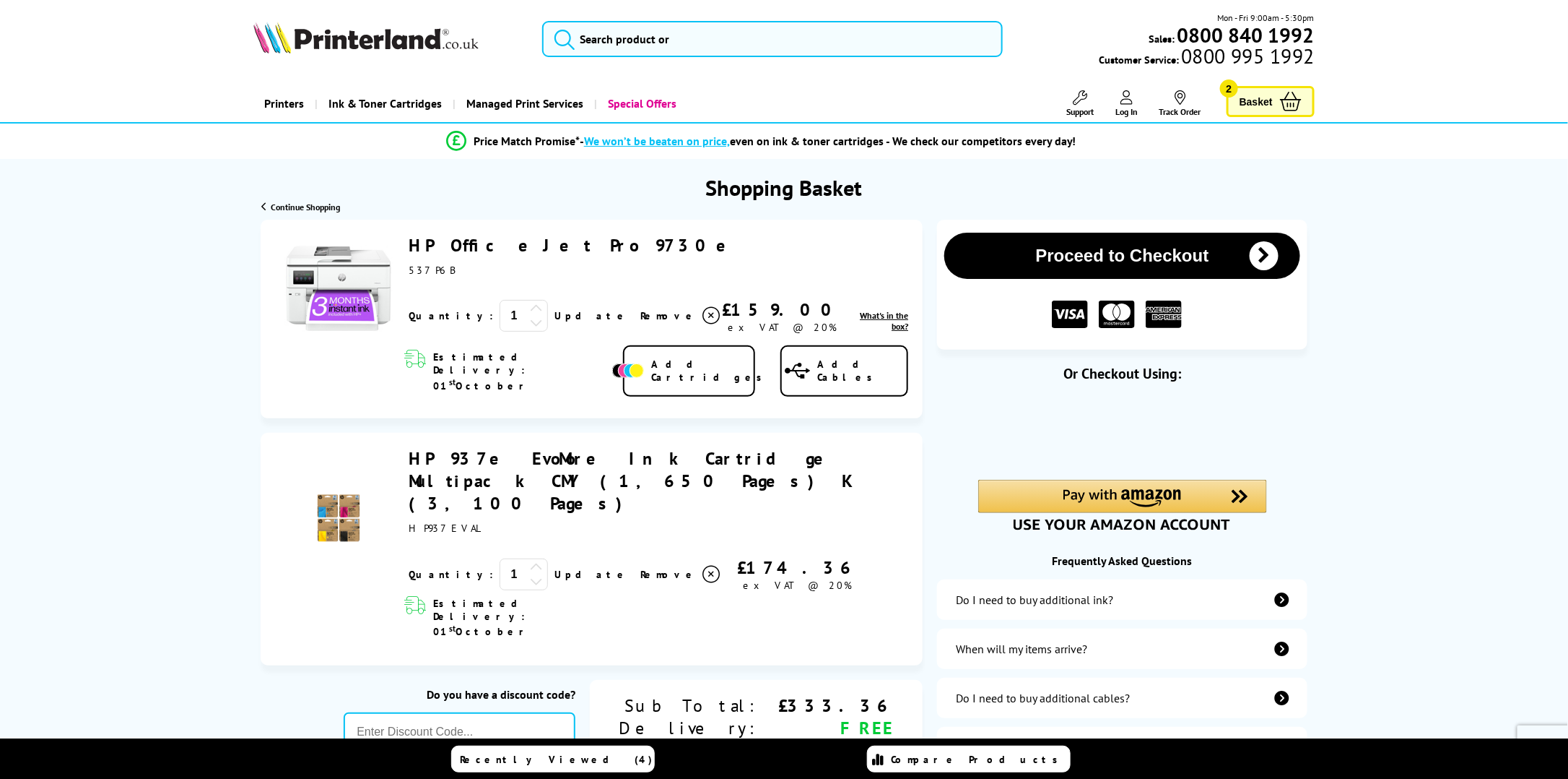
click at [1130, 247] on button "Proceed to Checkout" at bounding box center [1122, 256] width 356 height 46
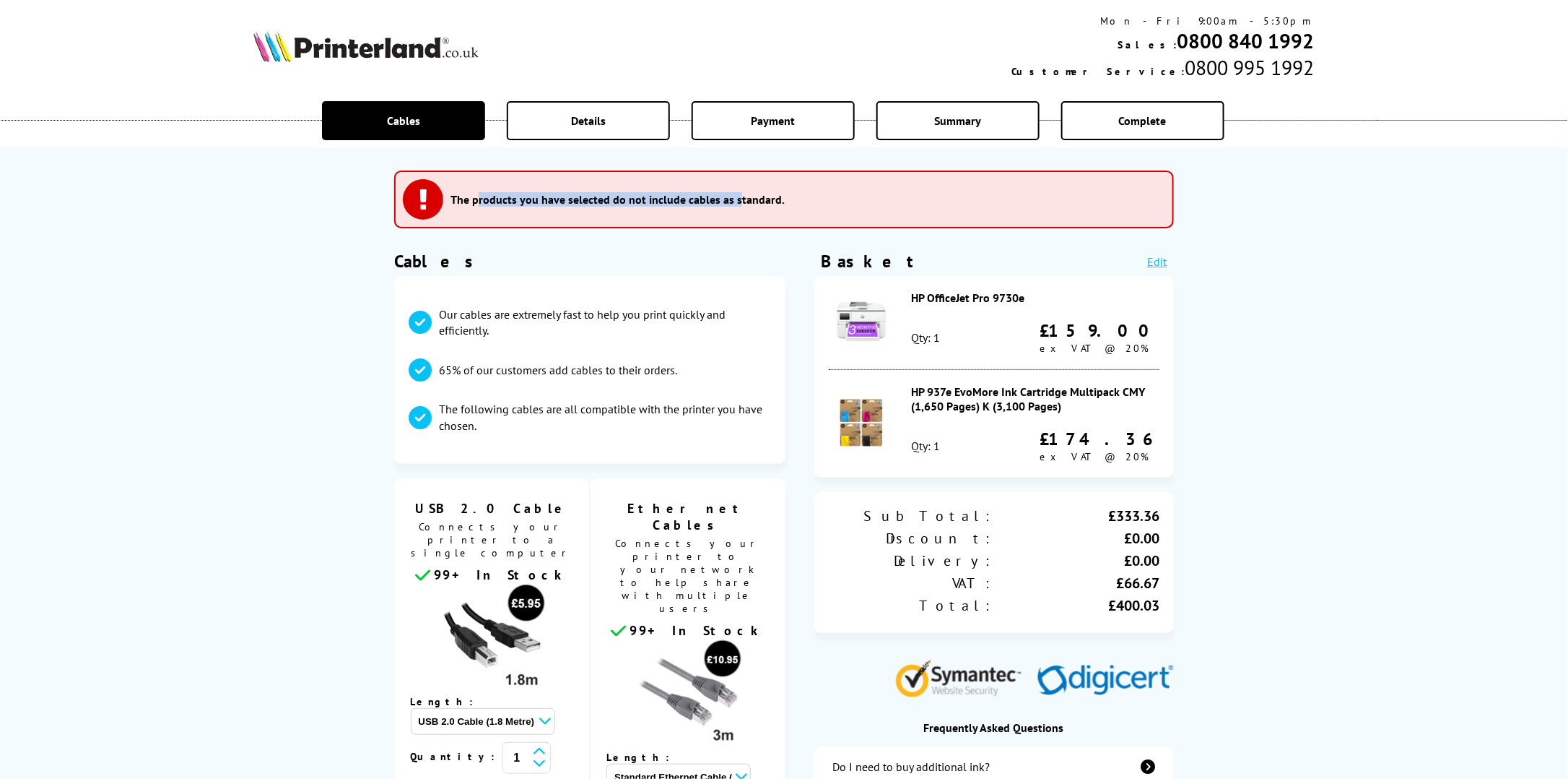
drag, startPoint x: 478, startPoint y: 198, endPoint x: 737, endPoint y: 198, distance: 259.0
click at [737, 198] on h3 "The products you have selected do not include cables as standard." at bounding box center [618, 199] width 334 height 14
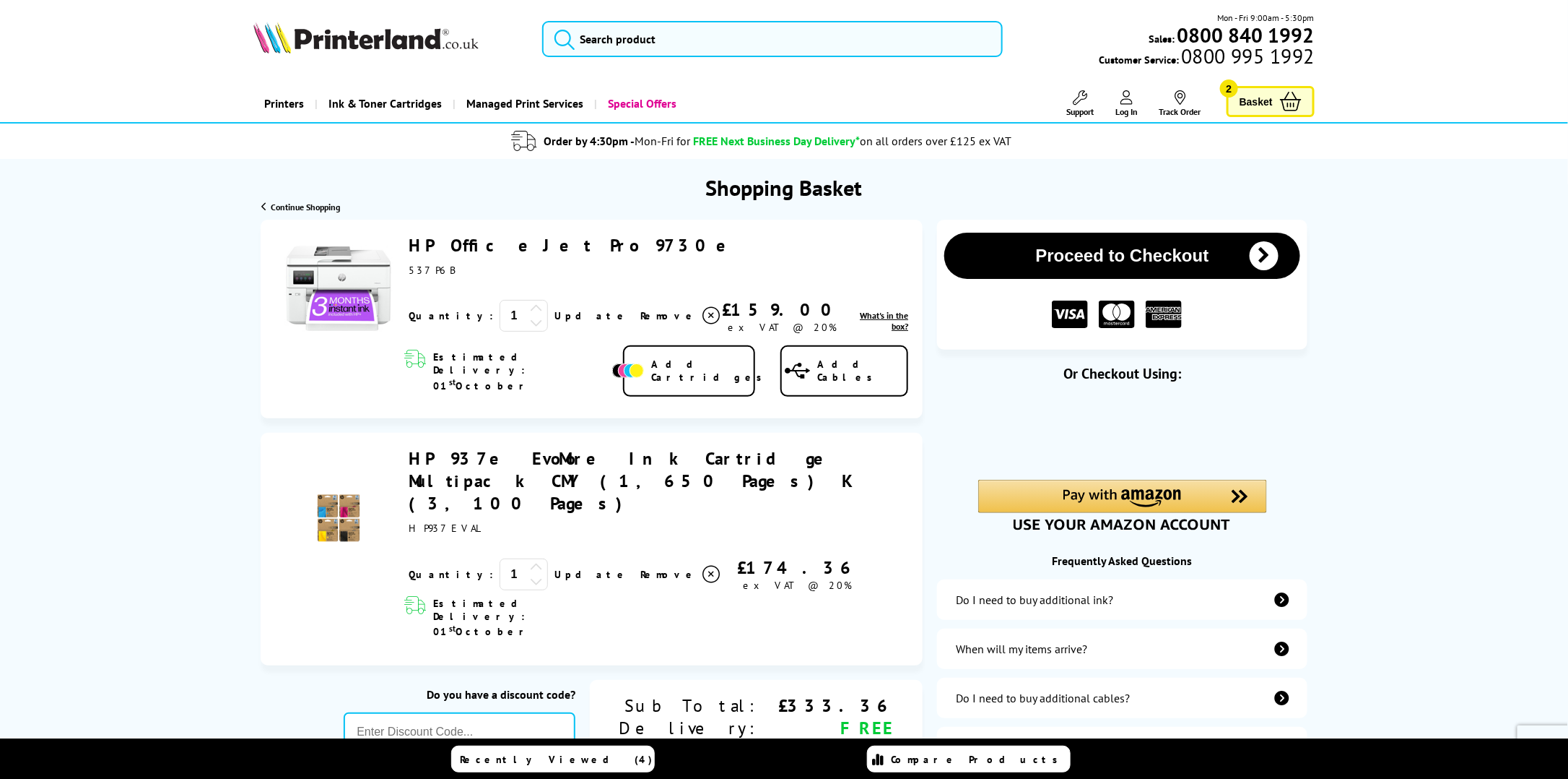
click at [475, 246] on link "HP OfficeJet Pro 9730e" at bounding box center [575, 245] width 332 height 22
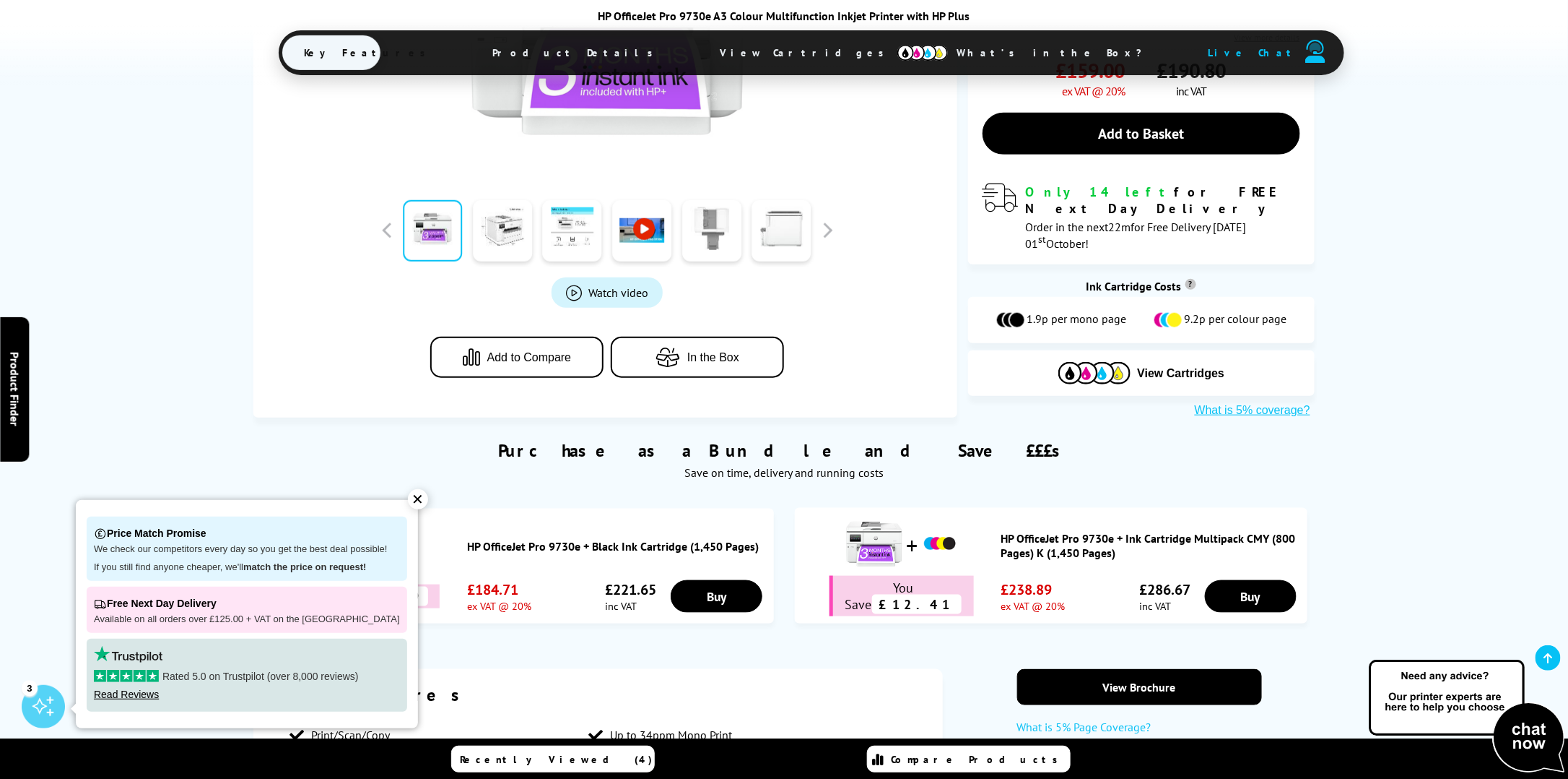
scroll to position [578, 0]
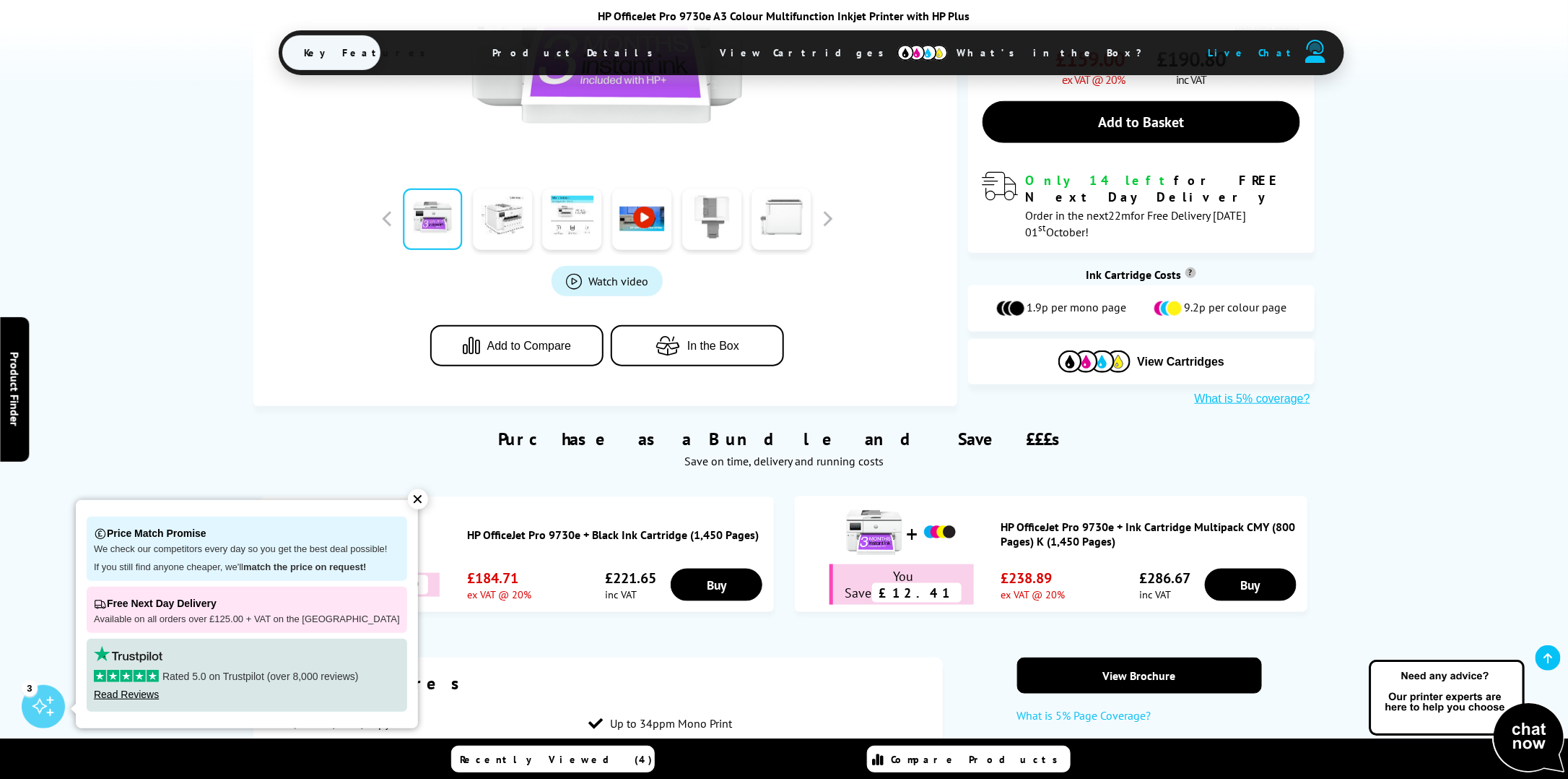
click at [408, 499] on div "✕" at bounding box center [418, 499] width 20 height 20
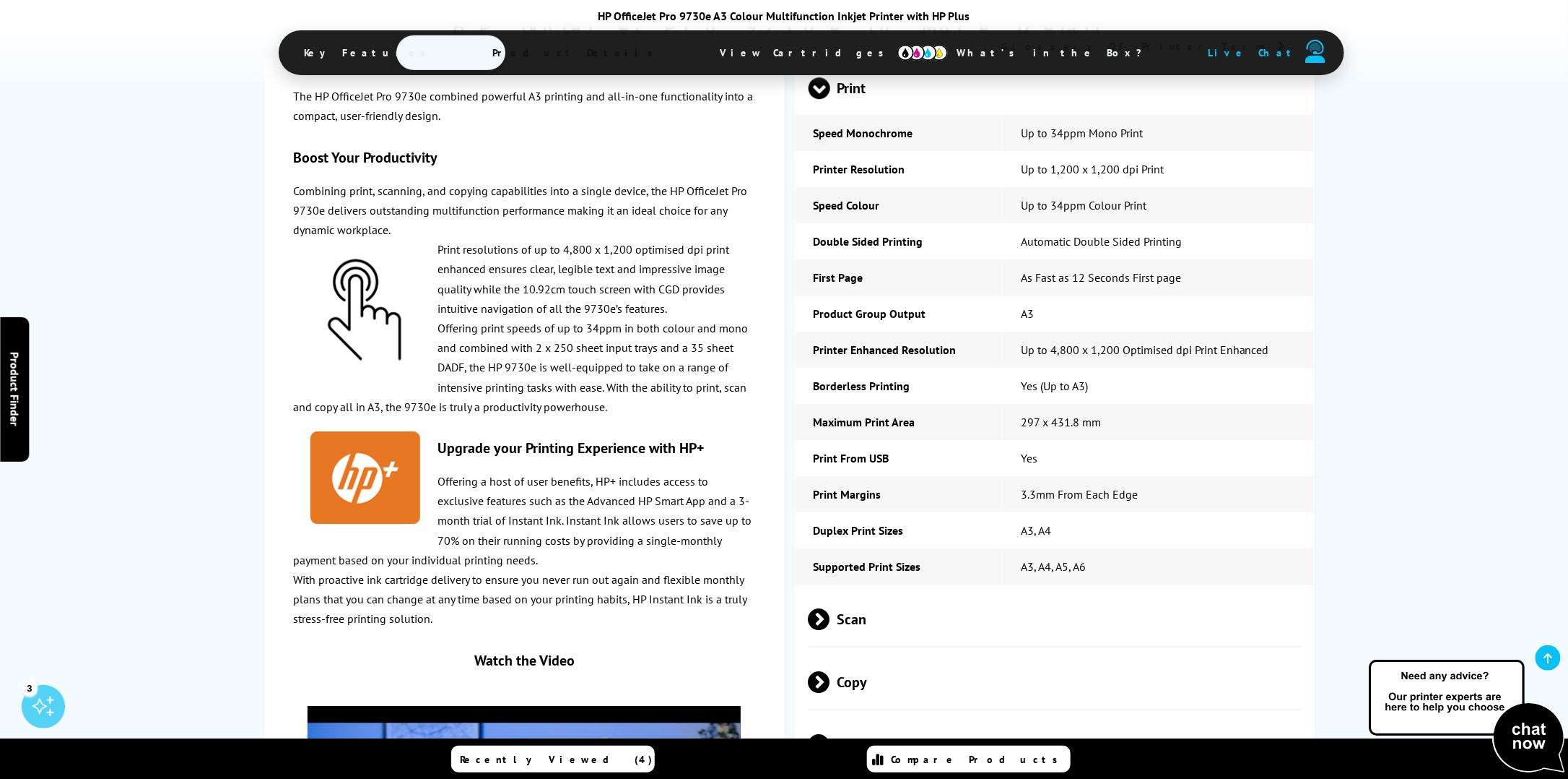
scroll to position [2312, 0]
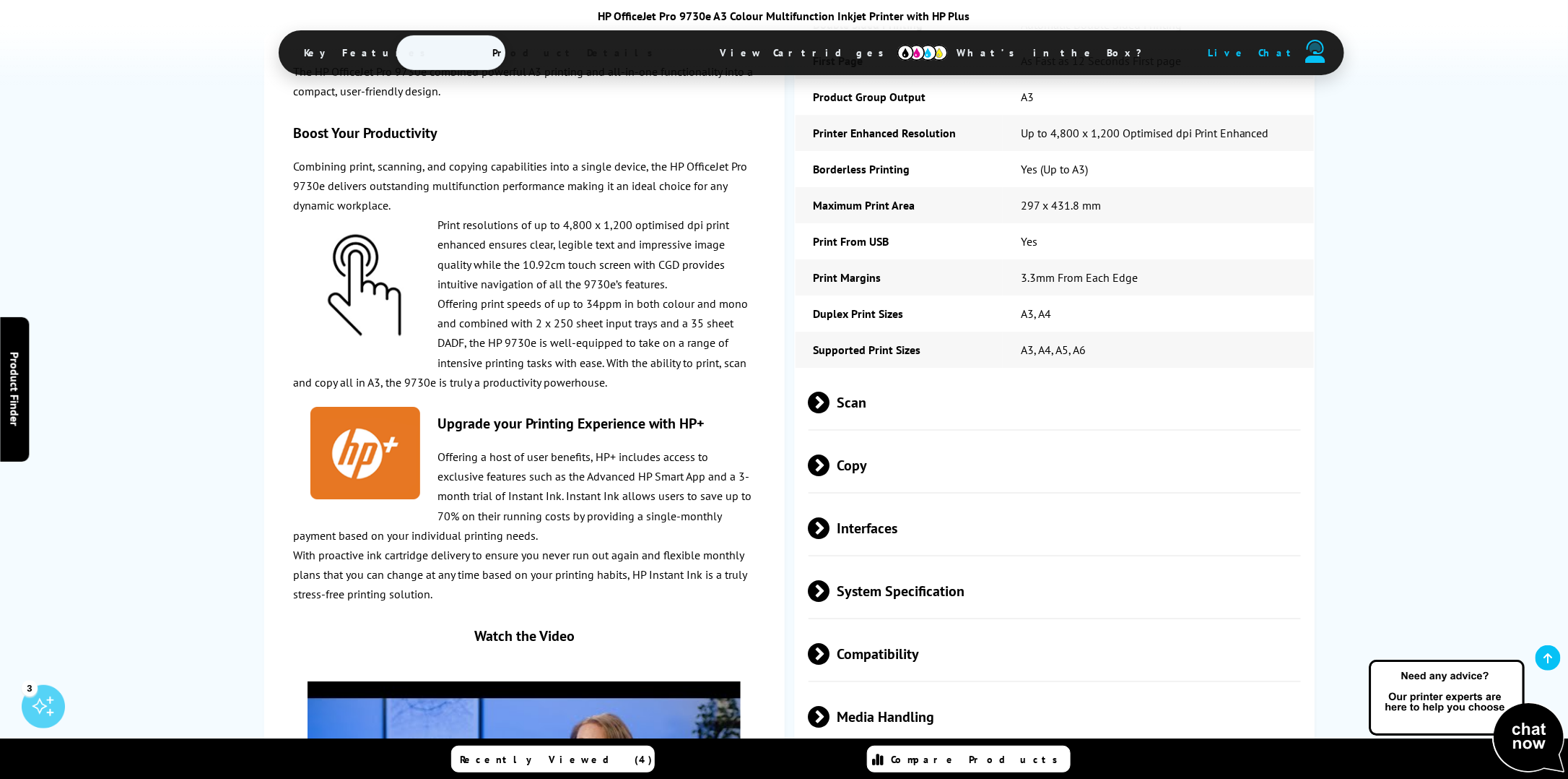
click at [831, 500] on span "Interfaces" at bounding box center [1055, 527] width 492 height 54
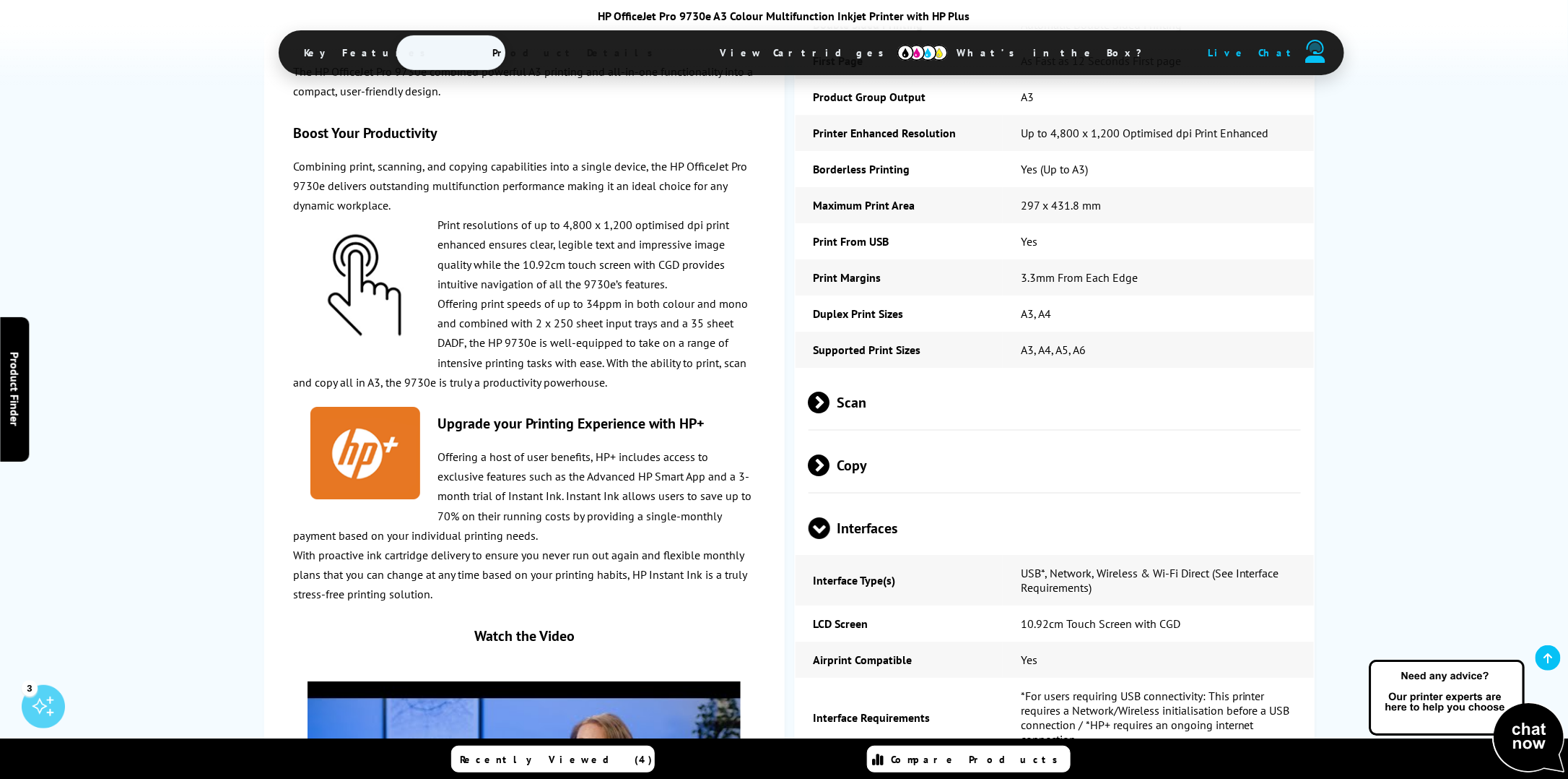
scroll to position [2384, 0]
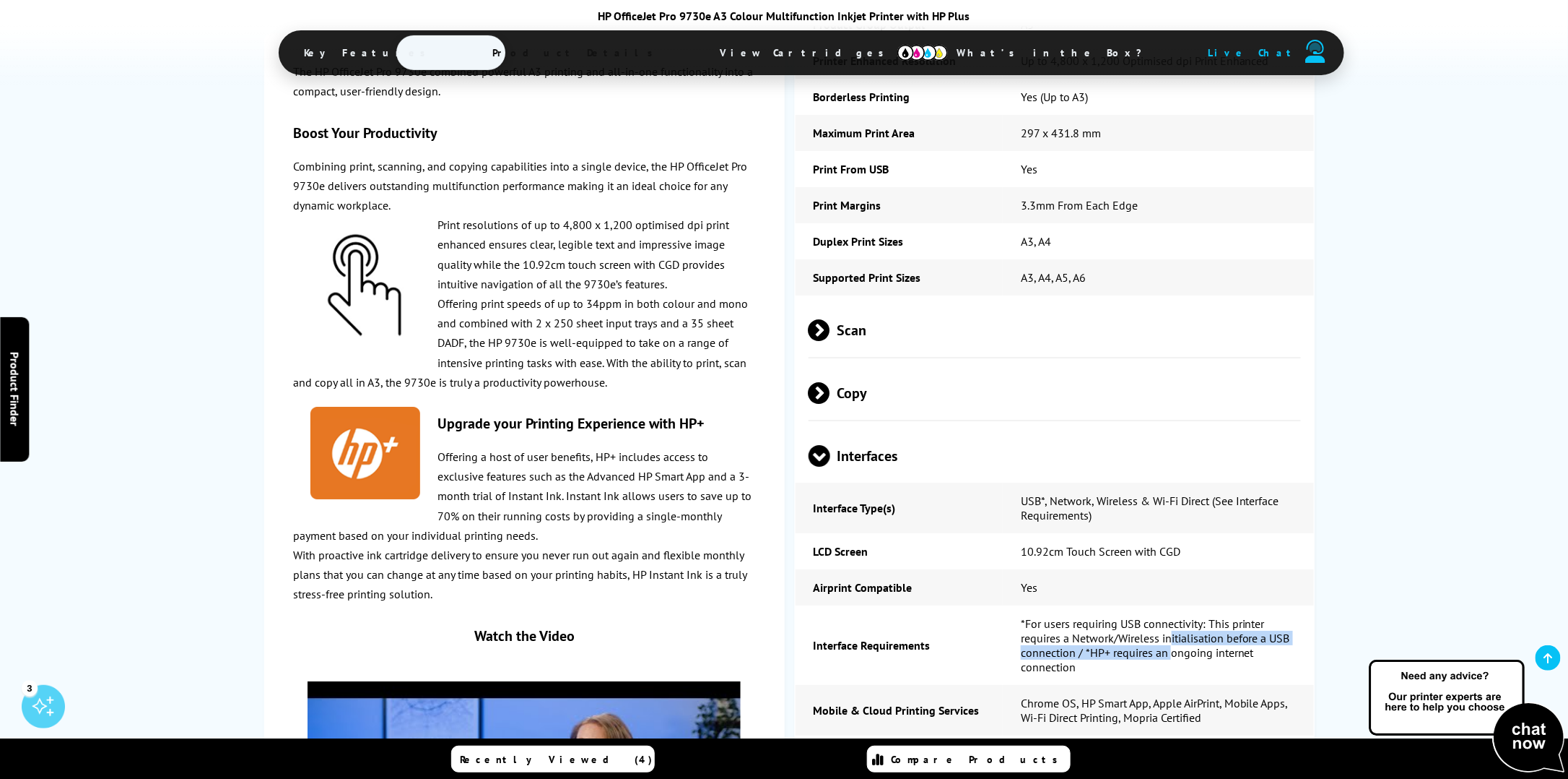
drag, startPoint x: 1170, startPoint y: 615, endPoint x: 1173, endPoint y: 627, distance: 12.4
click at [1173, 627] on td "*For users requiring USB connectivity: This printer requires a Network/Wireless…" at bounding box center [1158, 645] width 311 height 80
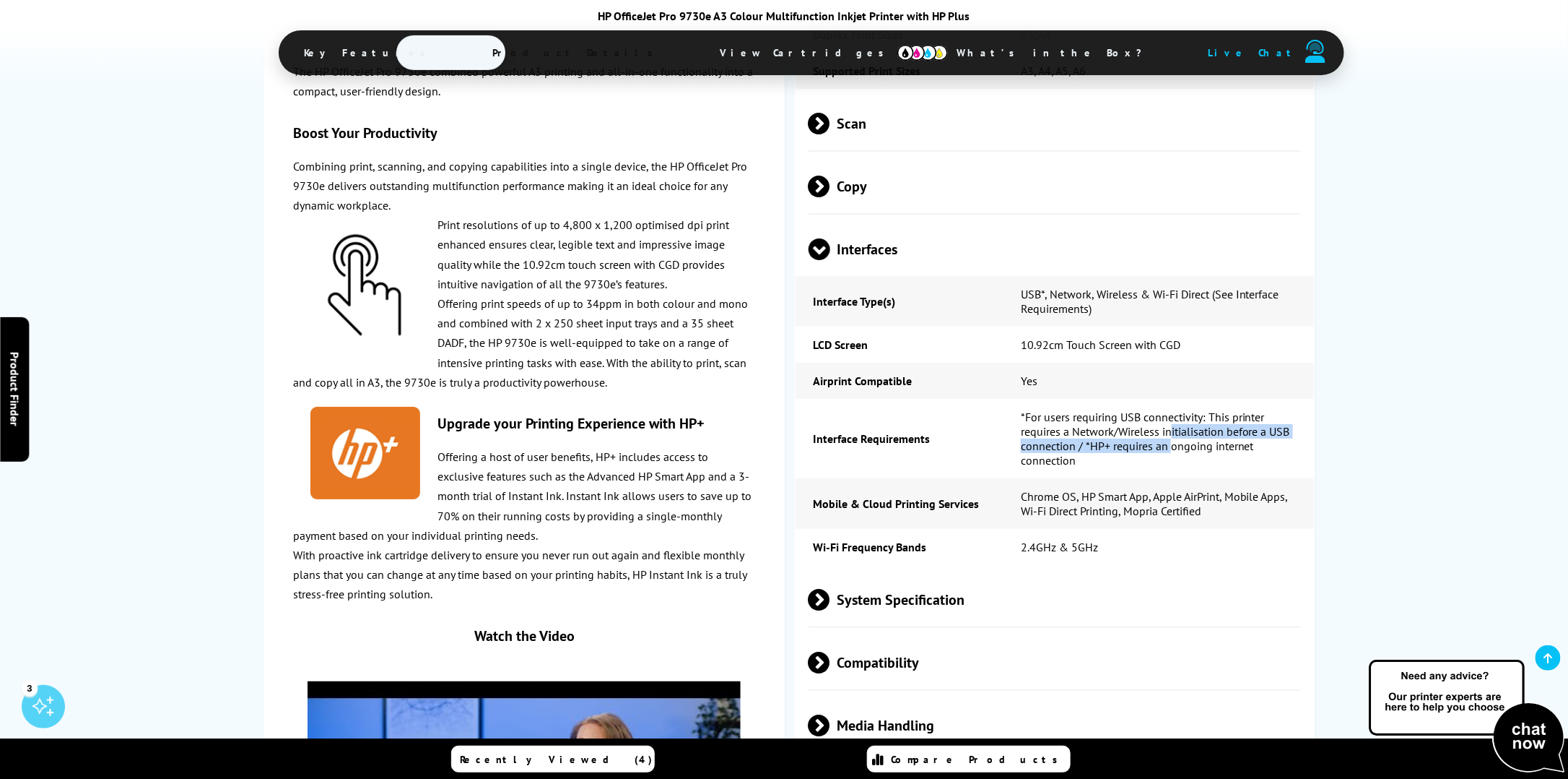
scroll to position [2601, 0]
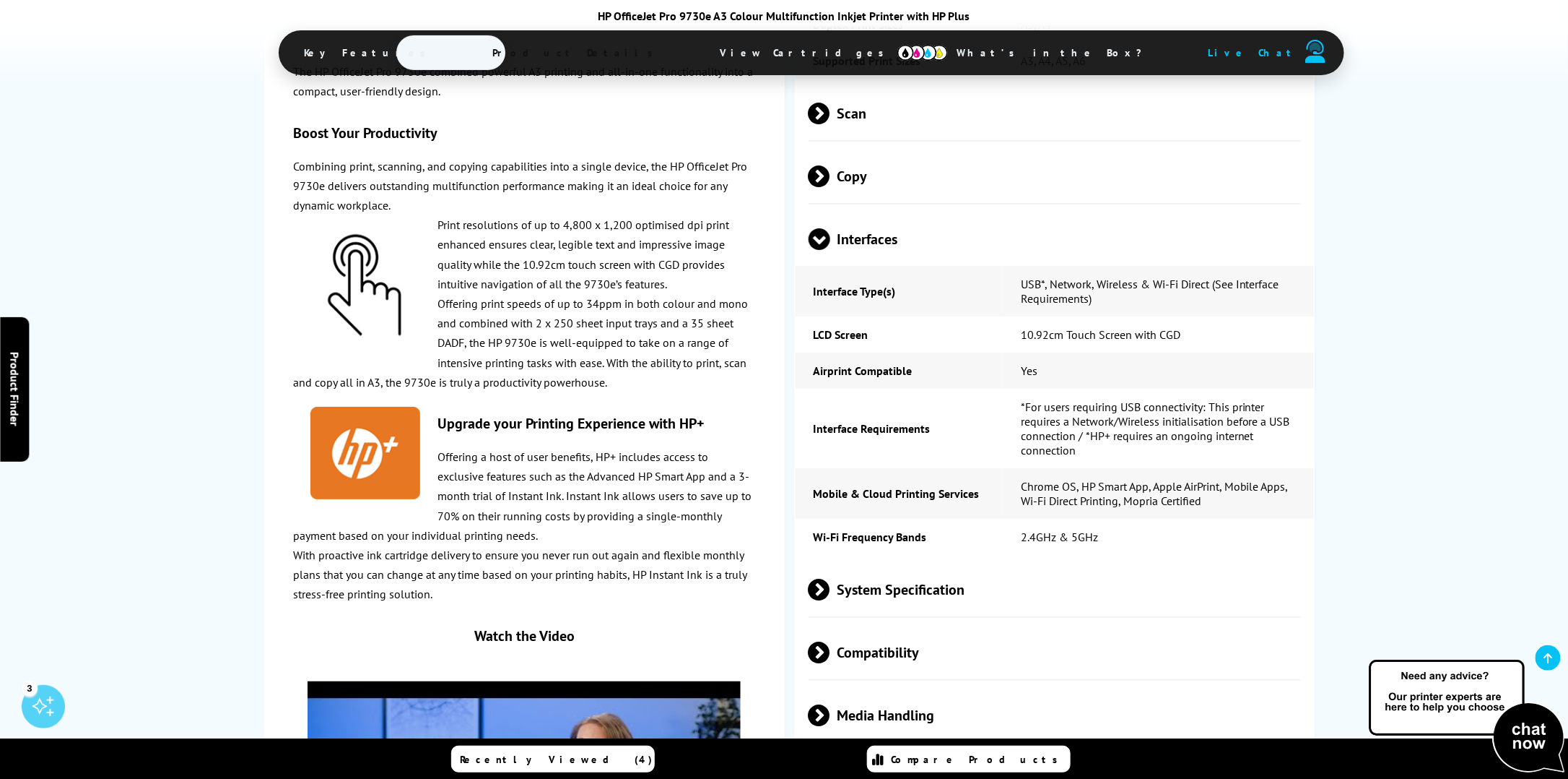
click at [830, 578] on span at bounding box center [830, 589] width 0 height 22
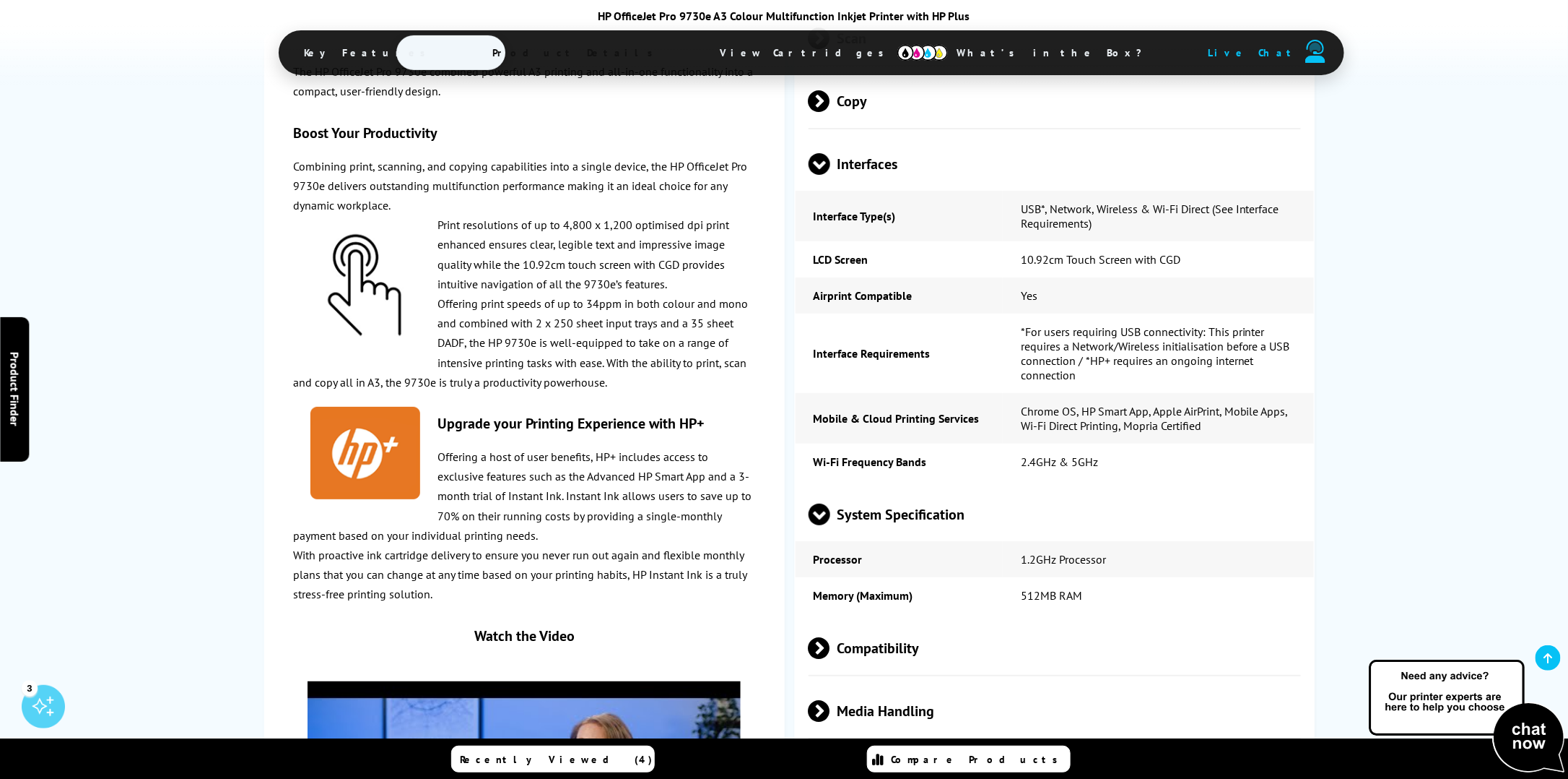
scroll to position [2745, 0]
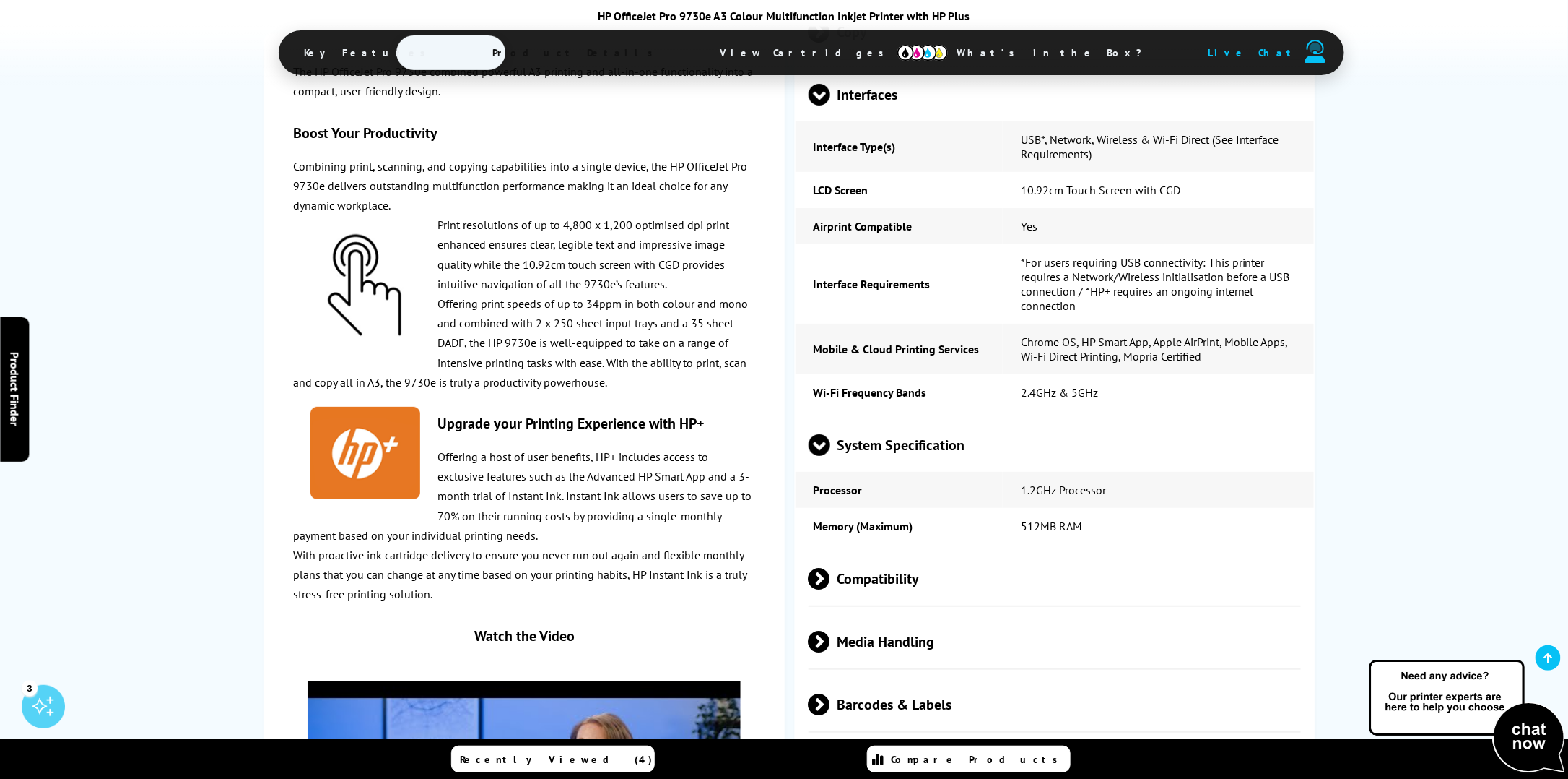
click at [830, 568] on span at bounding box center [830, 578] width 0 height 22
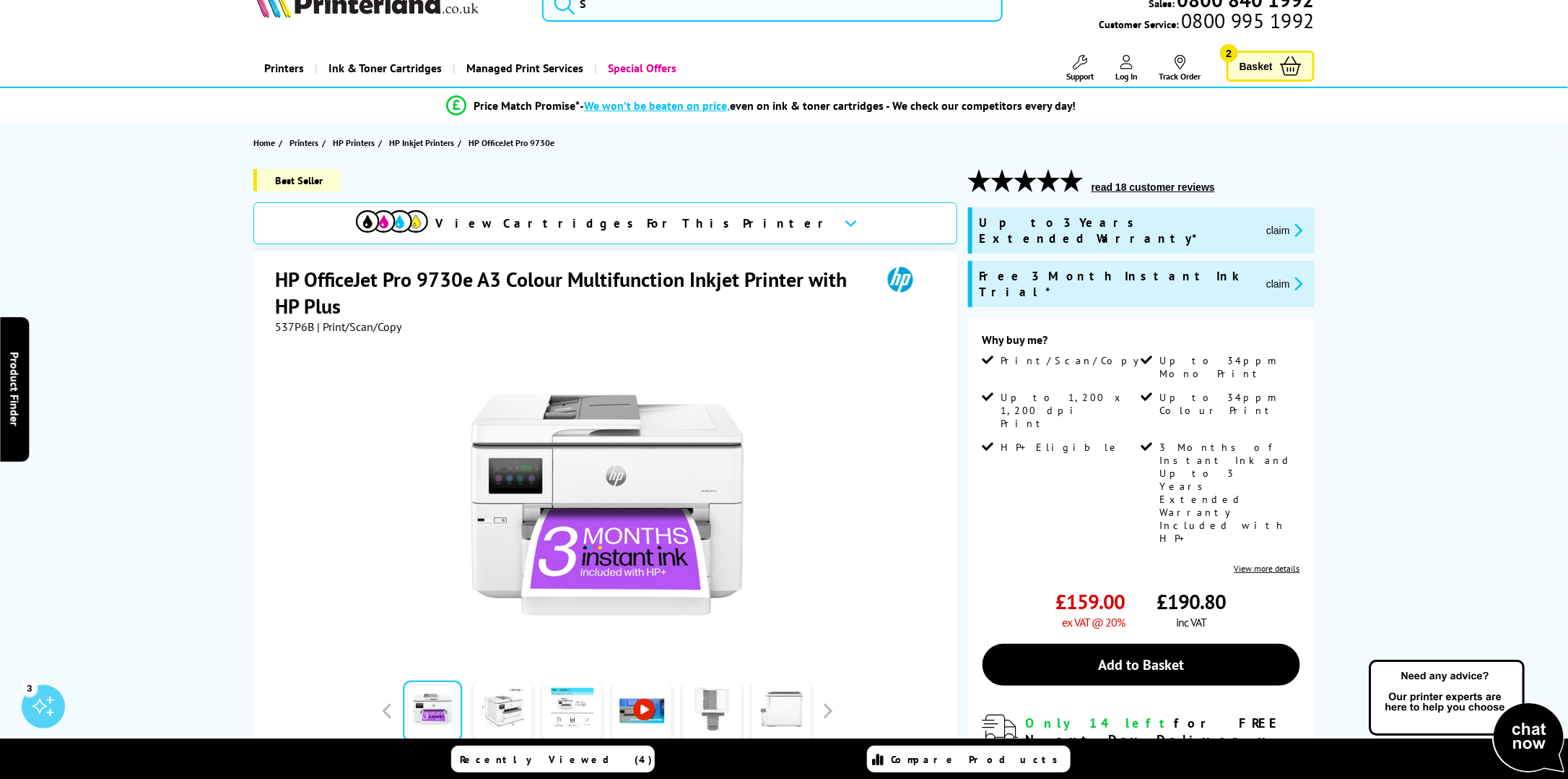
scroll to position [0, 0]
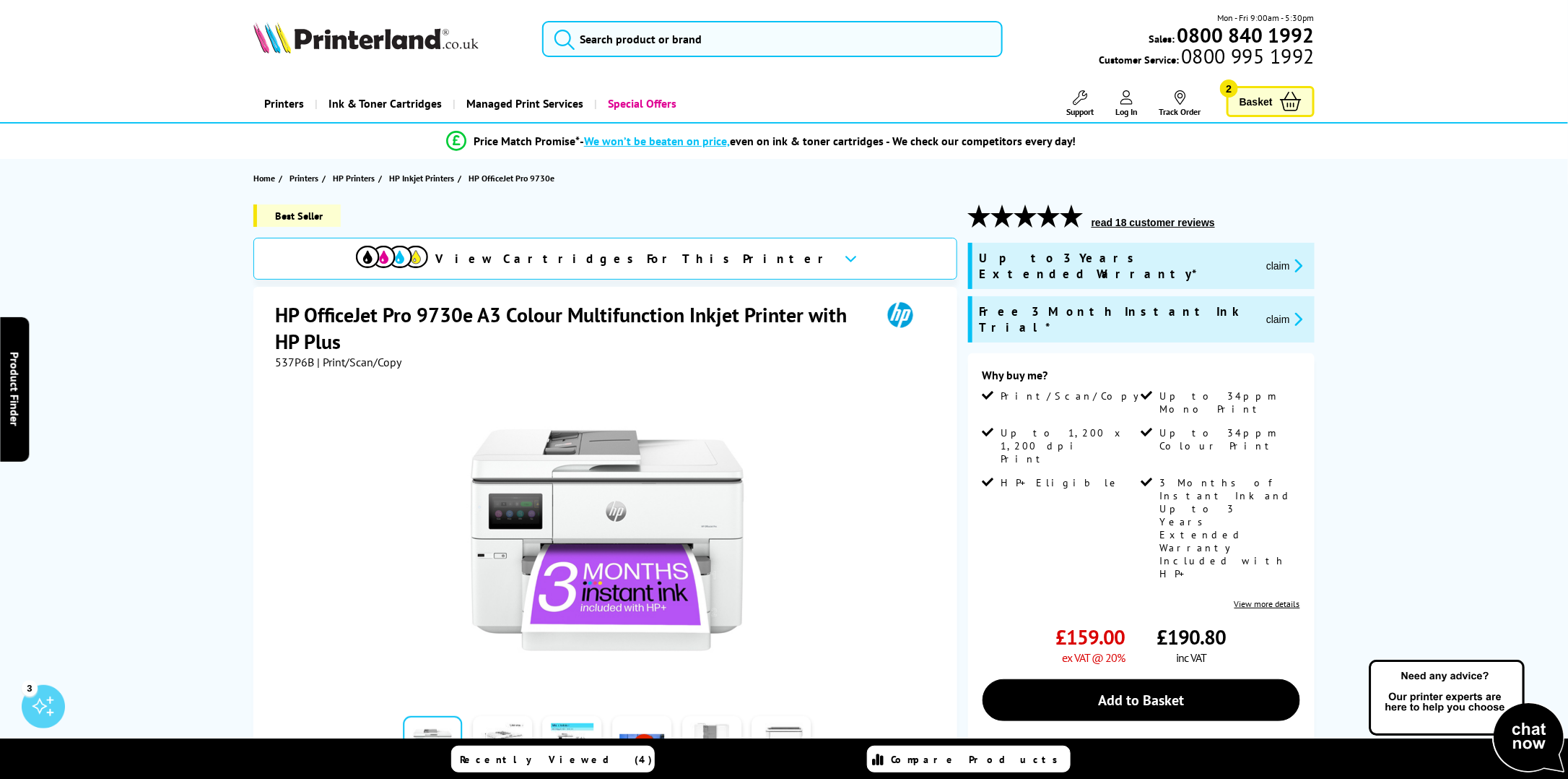
click at [1248, 102] on span "Basket" at bounding box center [1256, 101] width 33 height 20
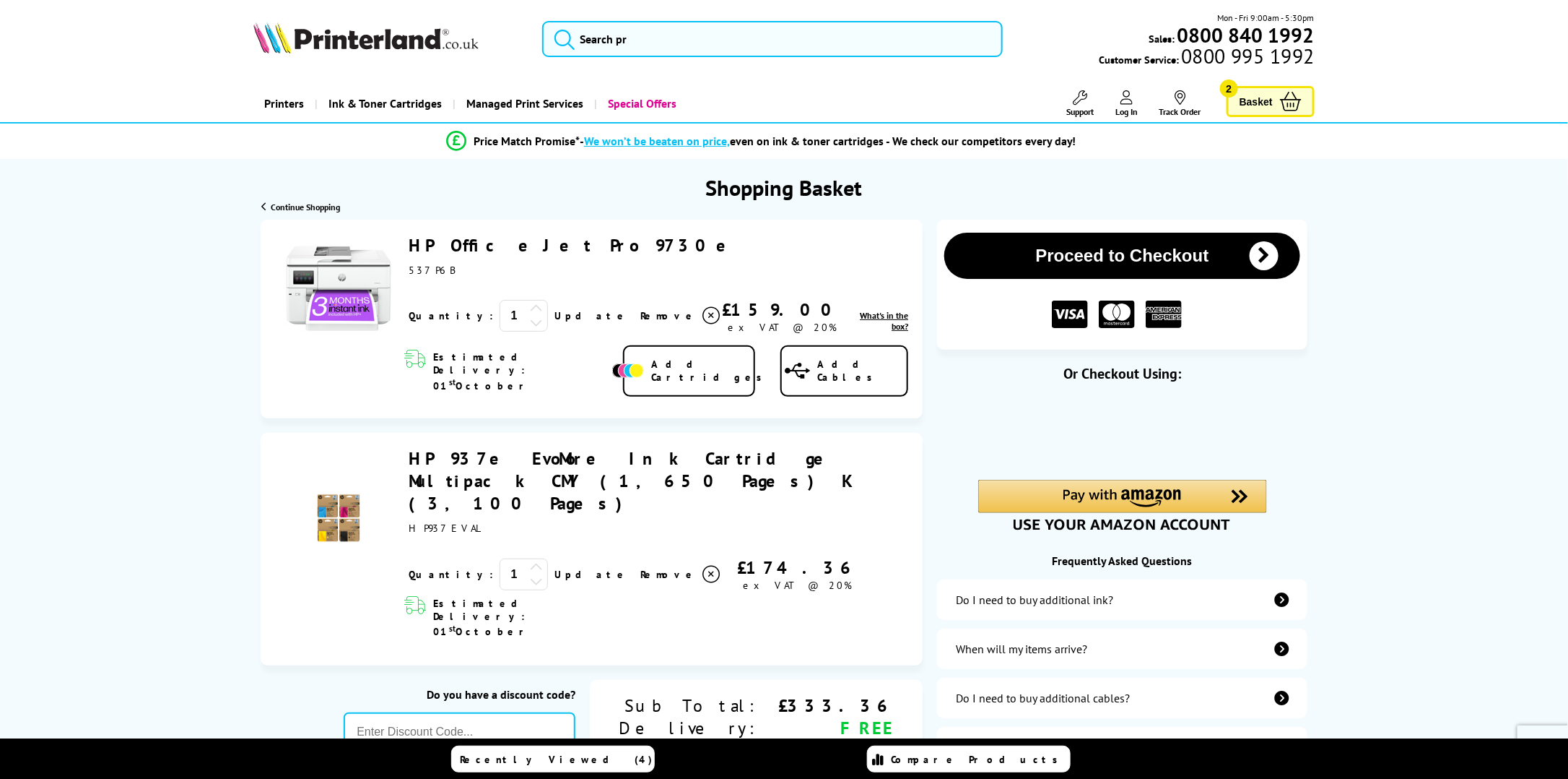
click at [1109, 254] on button "Proceed to Checkout" at bounding box center [1122, 256] width 356 height 46
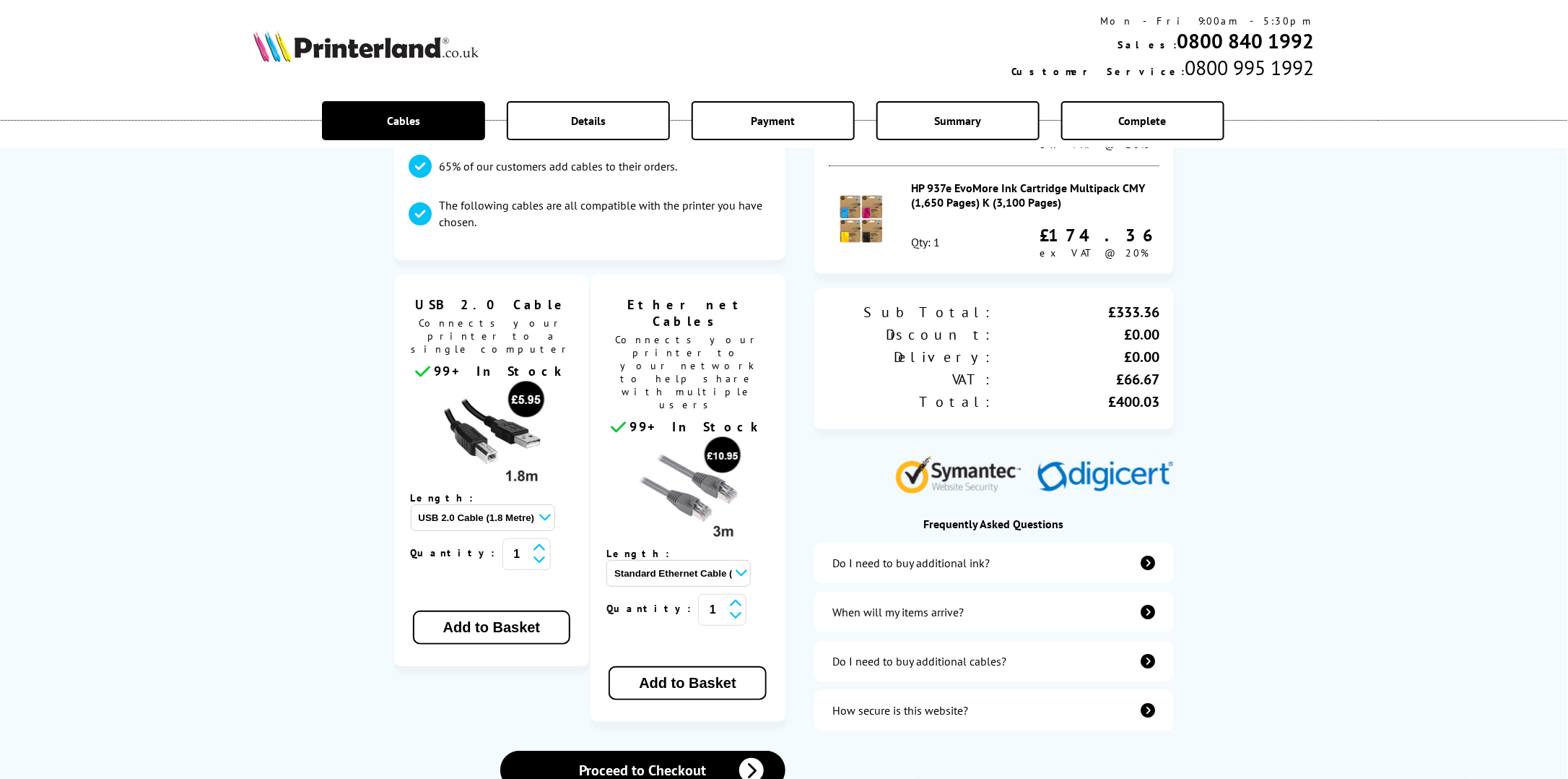
scroll to position [434, 0]
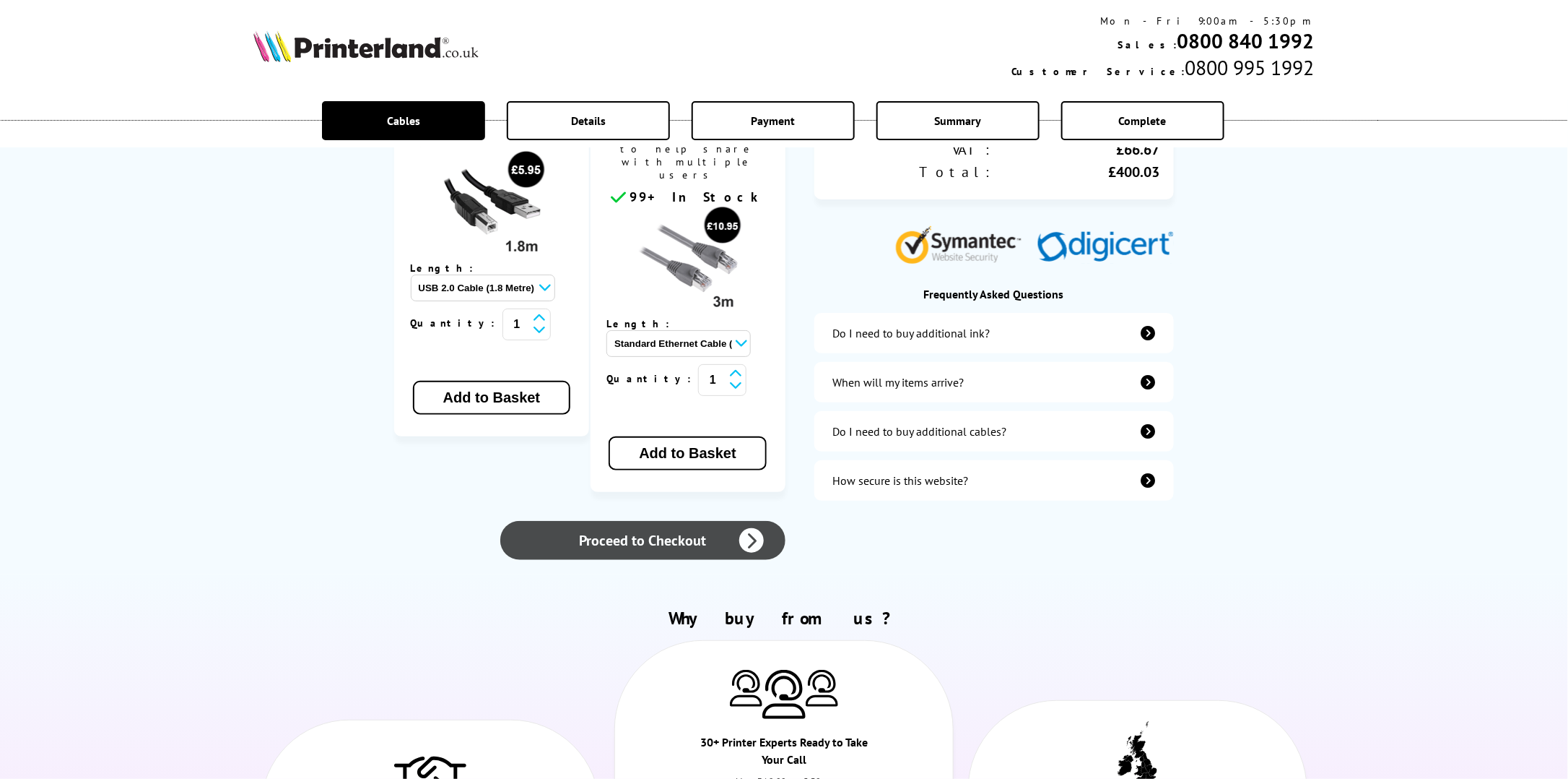
click at [693, 521] on link "Proceed to Checkout" at bounding box center [643, 540] width 285 height 39
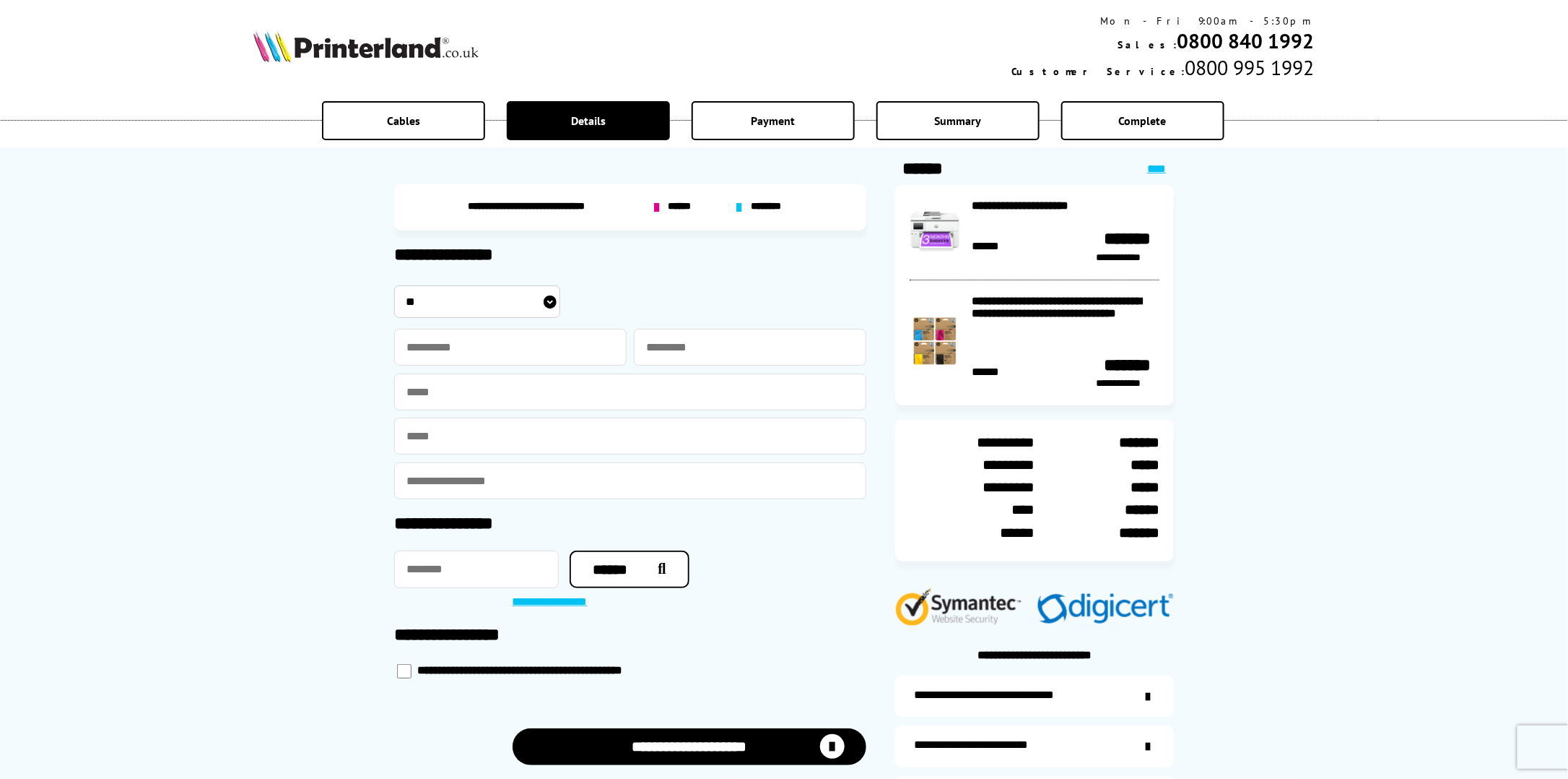
click at [680, 205] on span "******" at bounding box center [682, 207] width 27 height 13
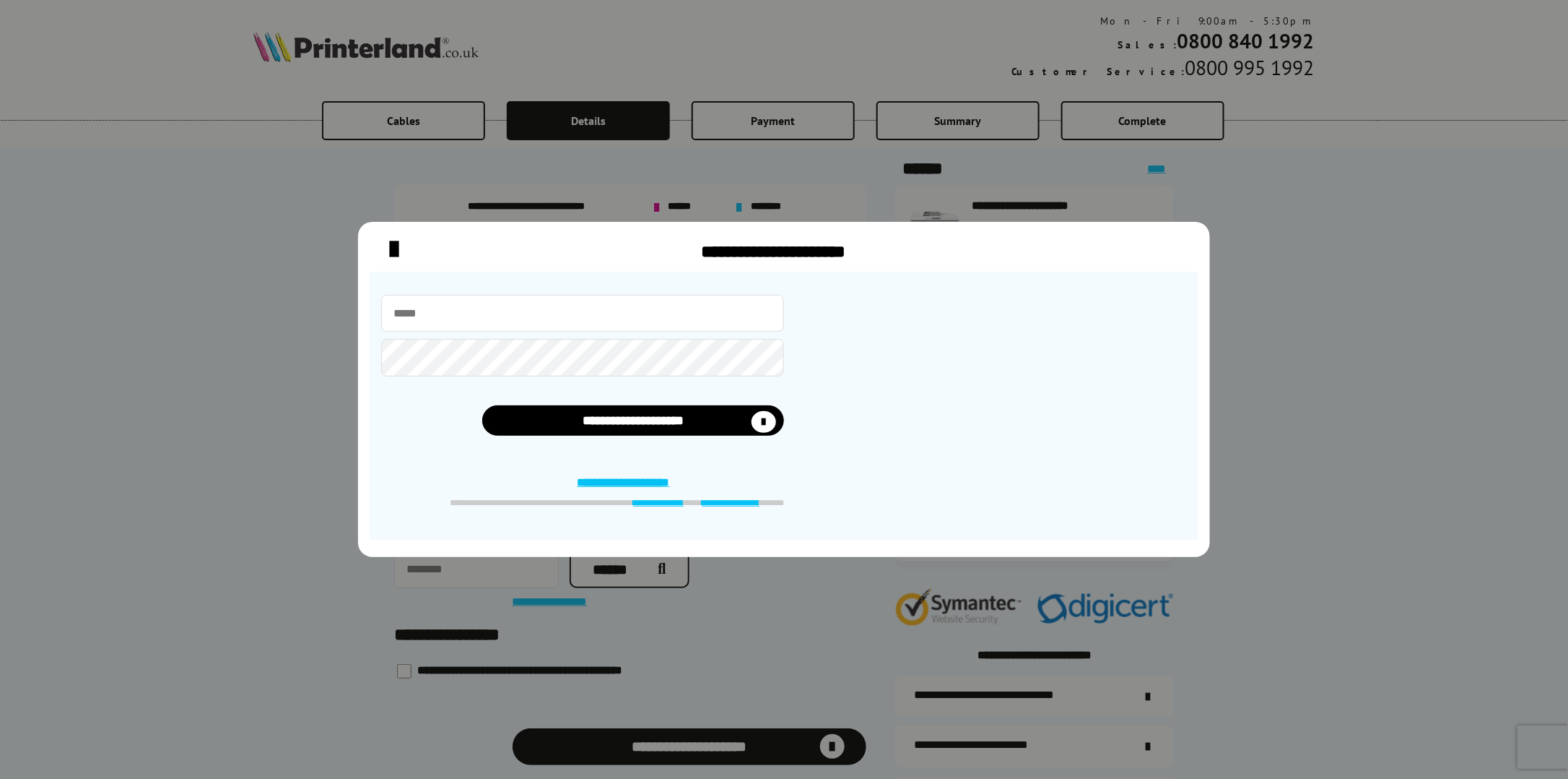
click at [493, 310] on input "email" at bounding box center [582, 313] width 403 height 37
type input "**********"
type input "********"
type input "**********"
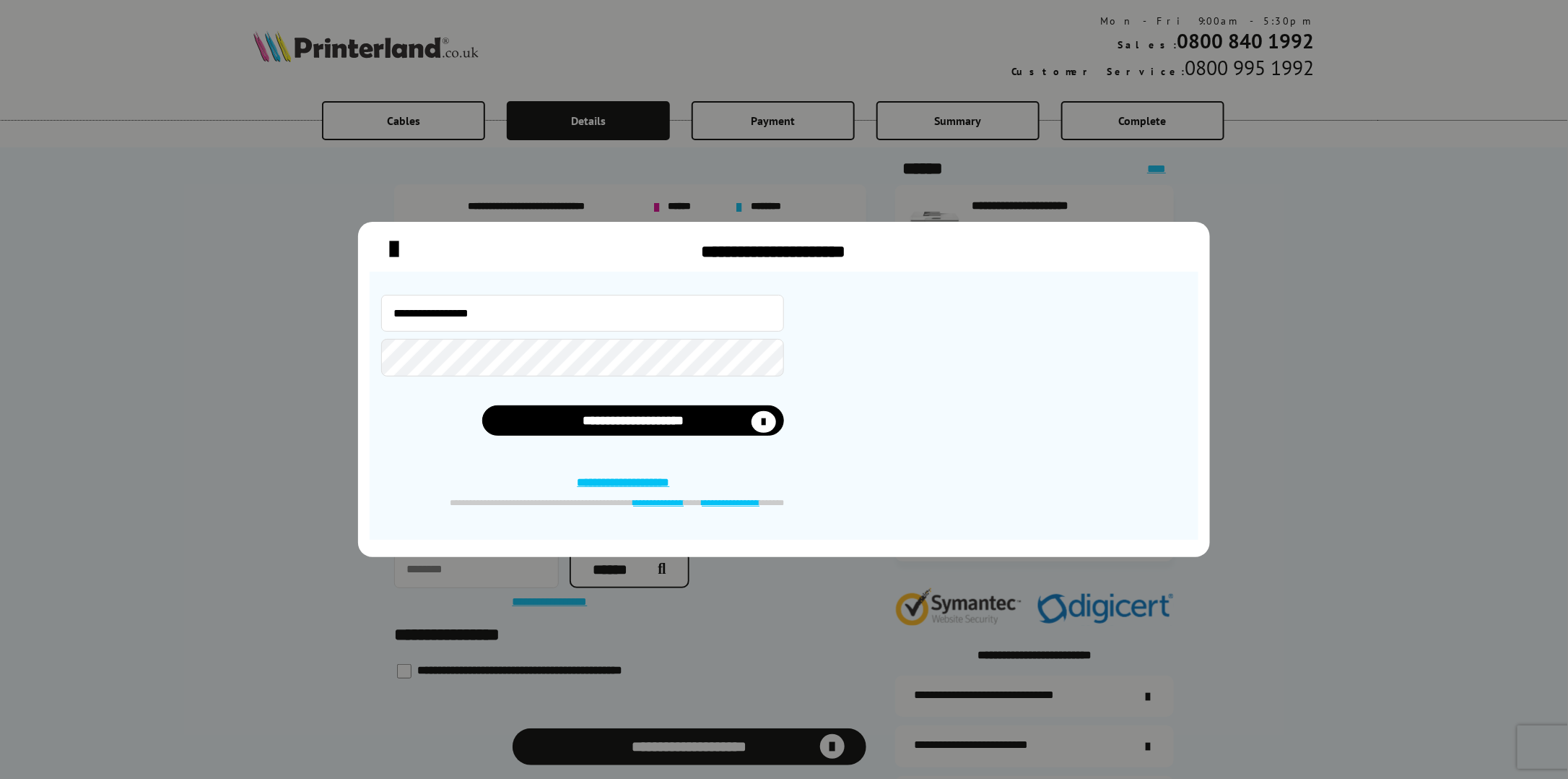
click at [483, 405] on button "**********" at bounding box center [634, 421] width 302 height 30
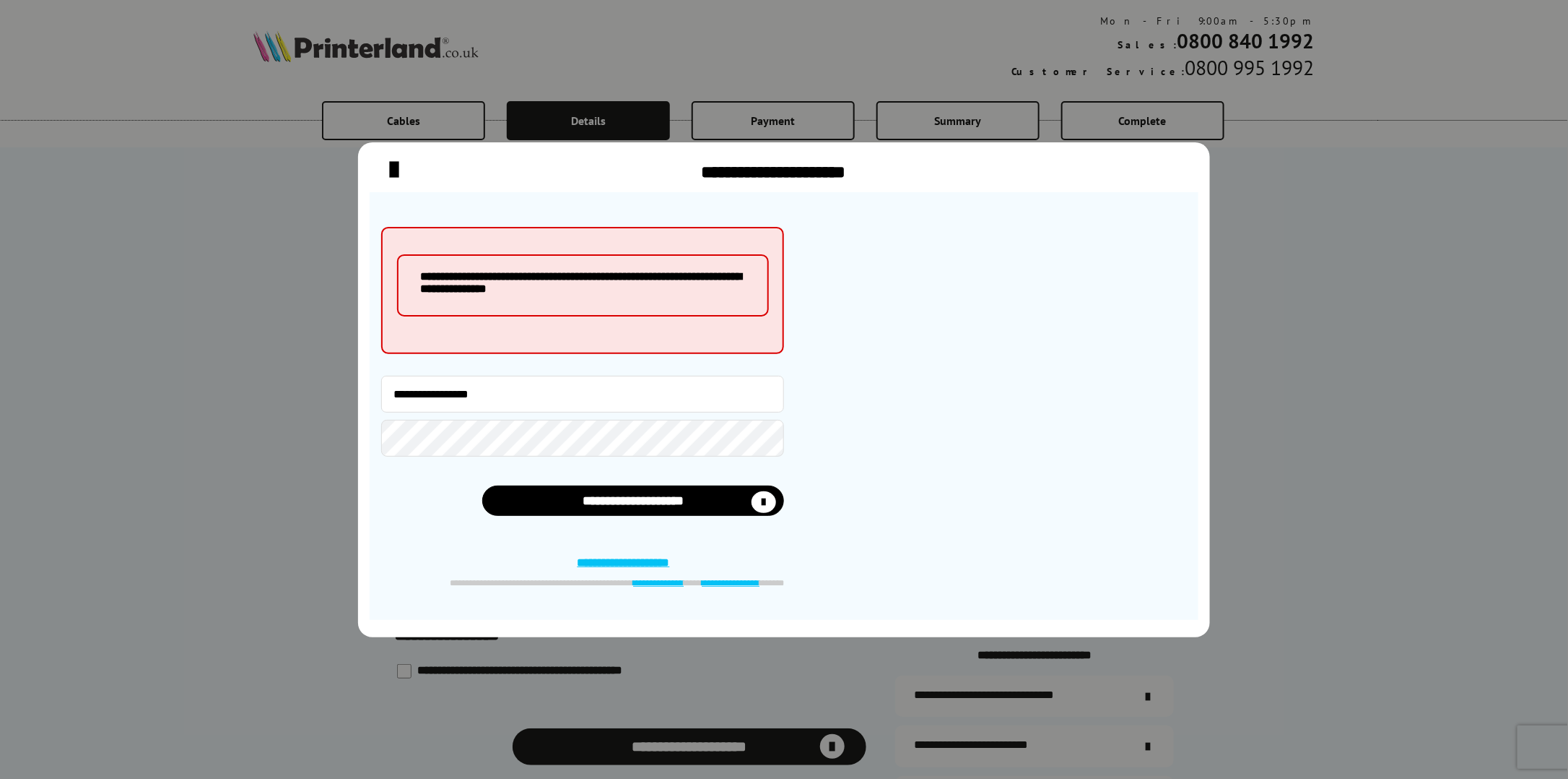
click at [616, 568] on link "**********" at bounding box center [633, 563] width 112 height 15
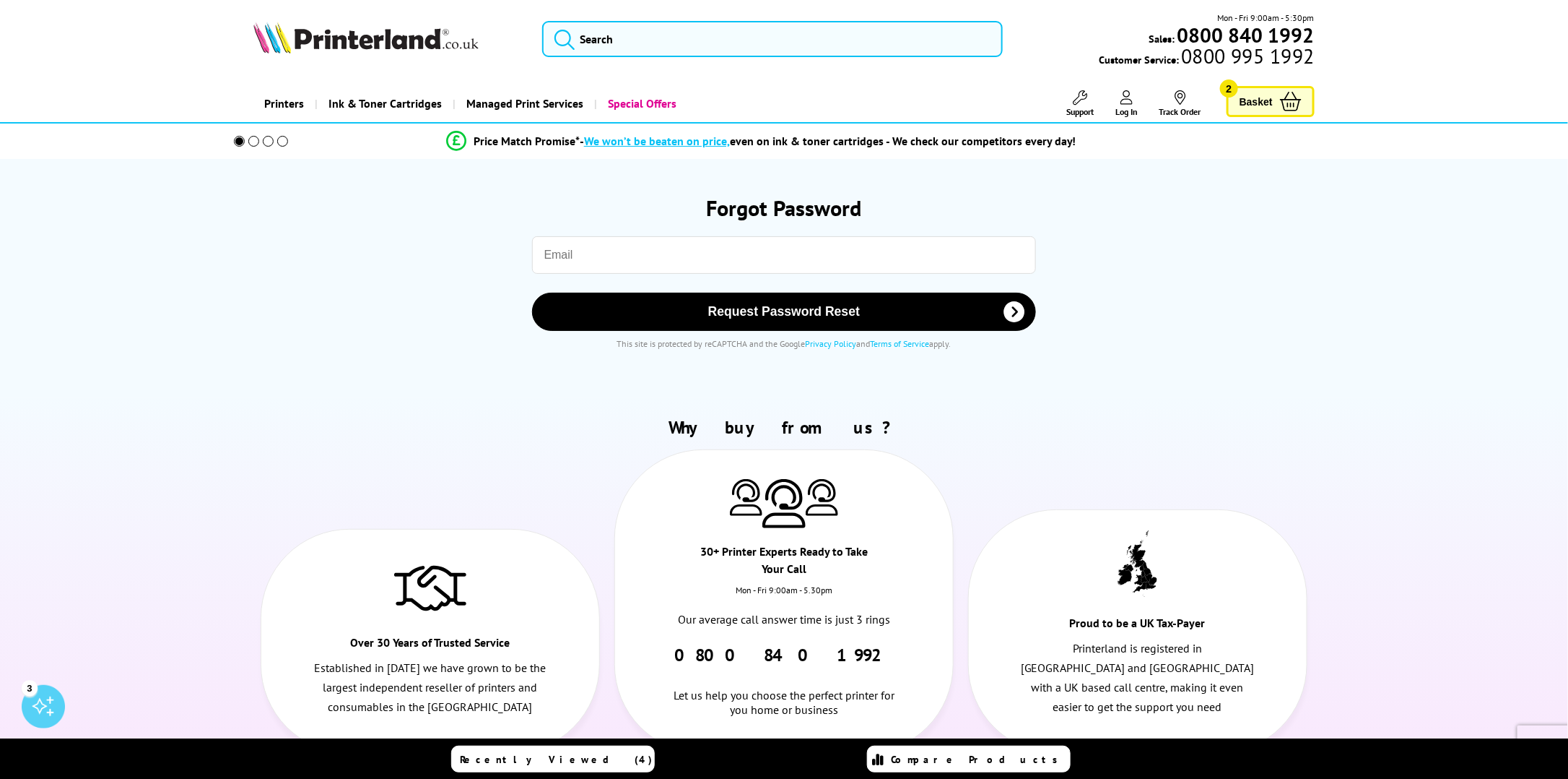
click at [630, 242] on input "email" at bounding box center [784, 255] width 504 height 38
type input "[PERSON_NAME][EMAIL_ADDRESS][DOMAIN_NAME]"
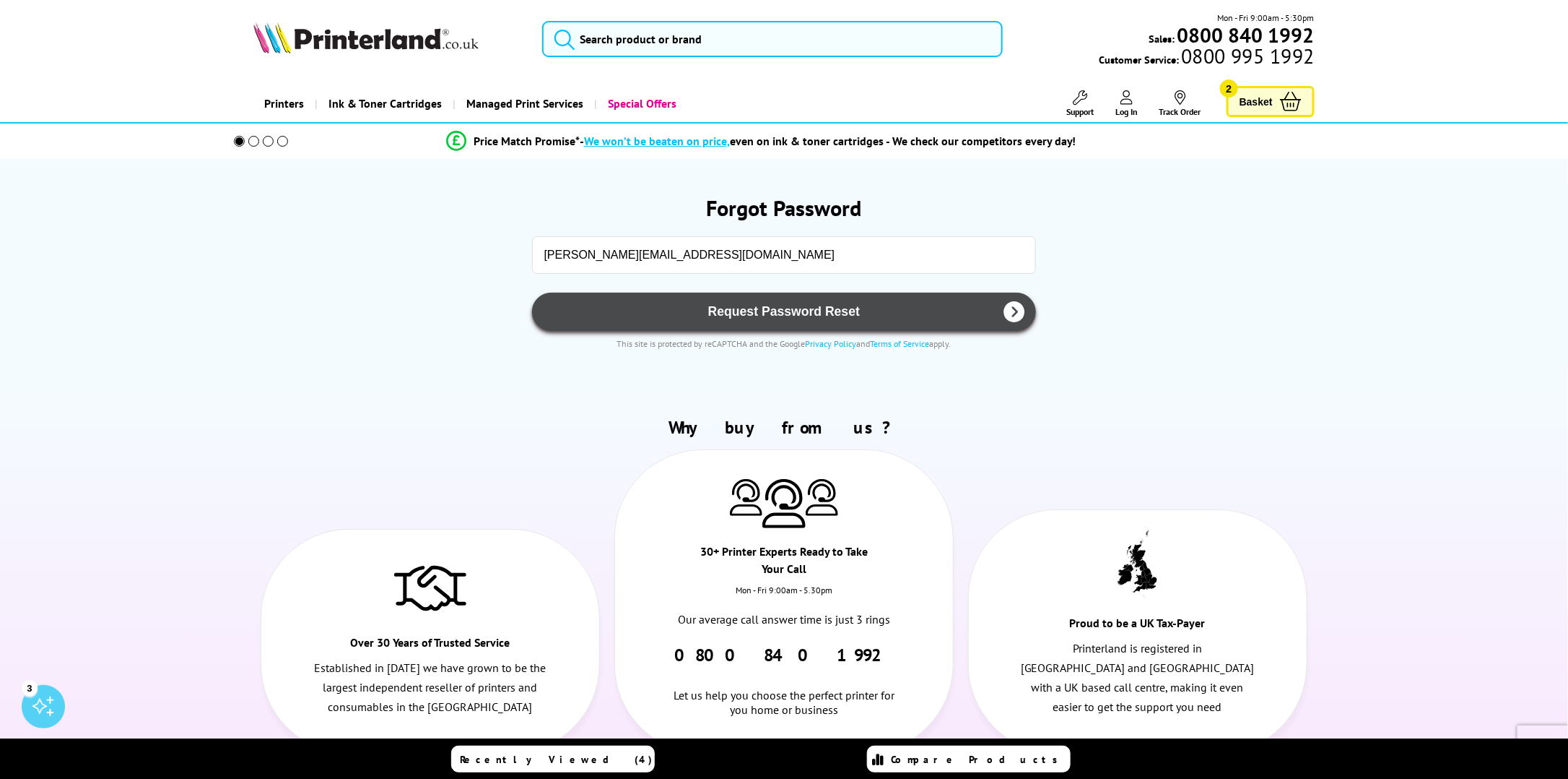
click at [709, 309] on span "Request Password Reset" at bounding box center [784, 311] width 467 height 15
